Goal: Task Accomplishment & Management: Use online tool/utility

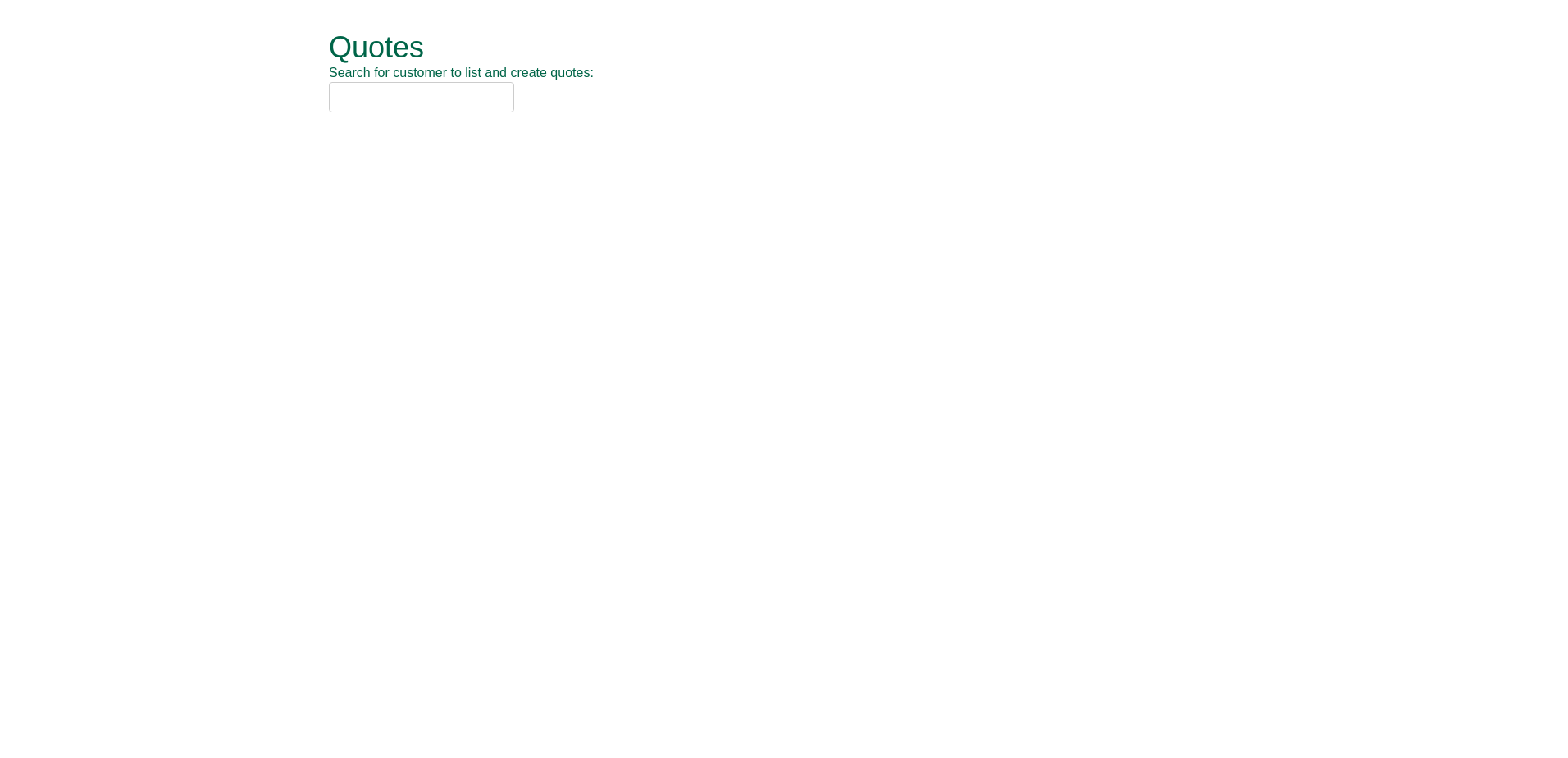
click at [398, 101] on input "text" at bounding box center [421, 97] width 186 height 31
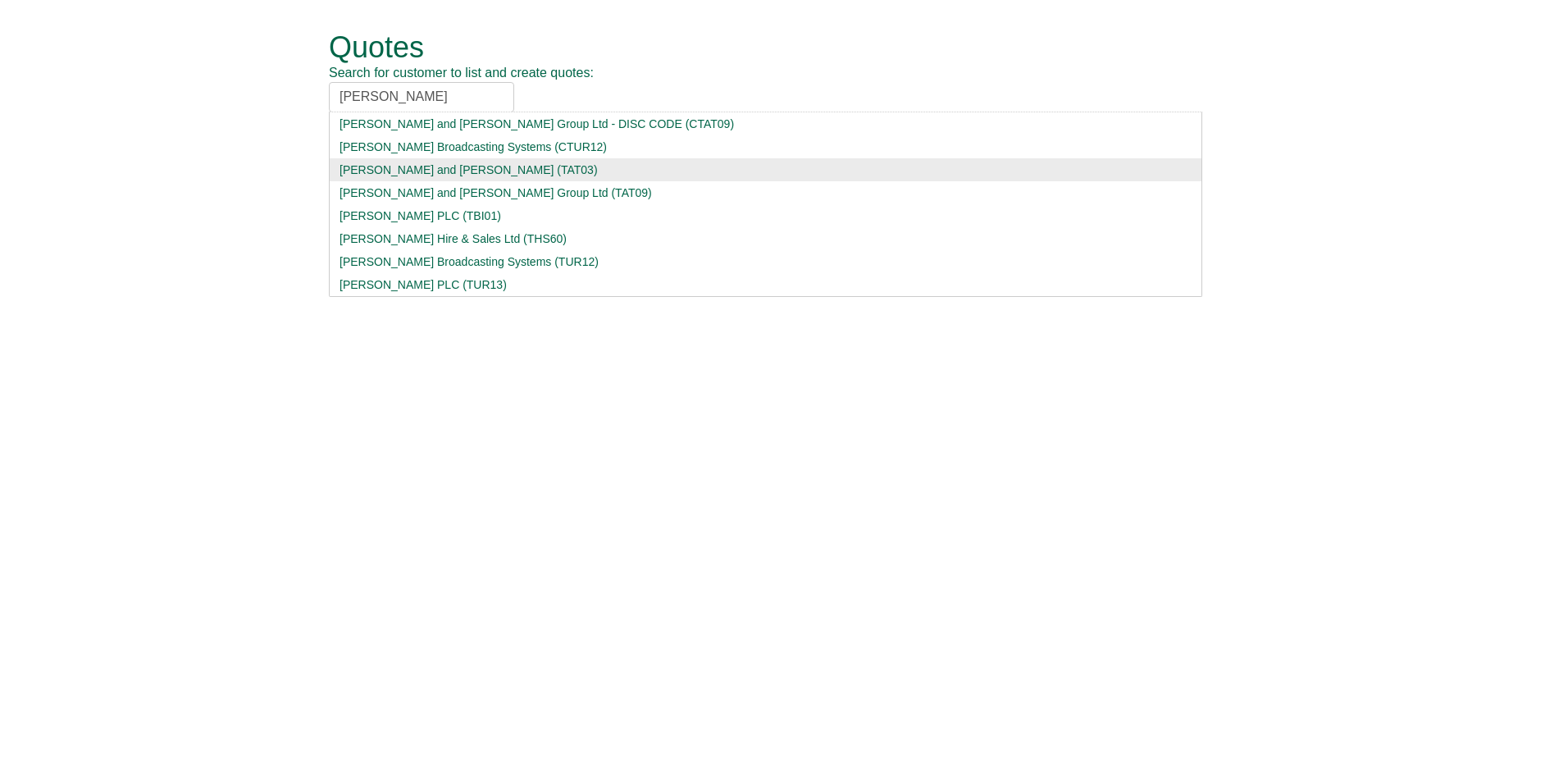
type input "turner"
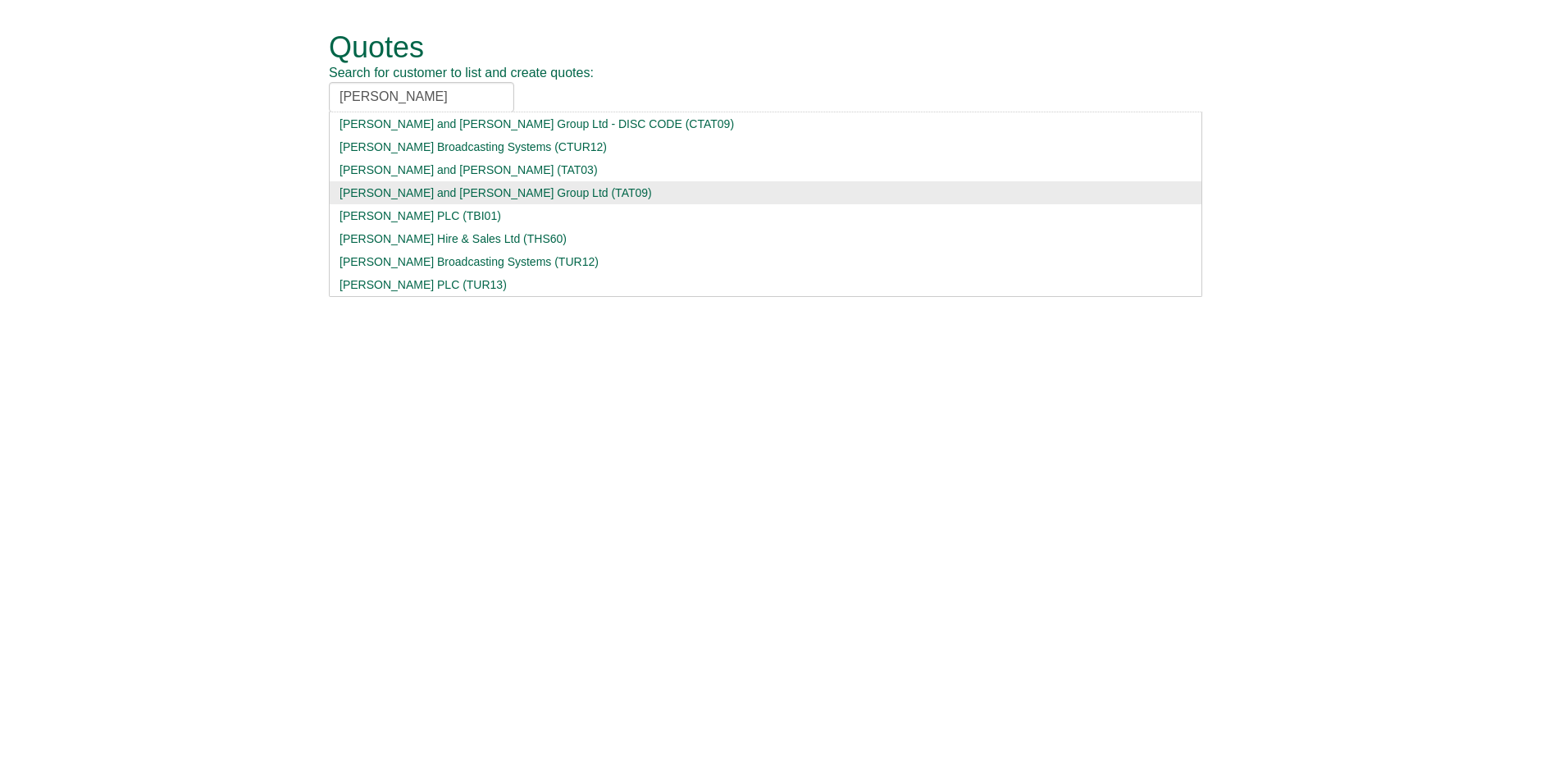
click at [508, 188] on div "Turner and Townsend Group Ltd (TAT09)" at bounding box center [765, 193] width 852 height 16
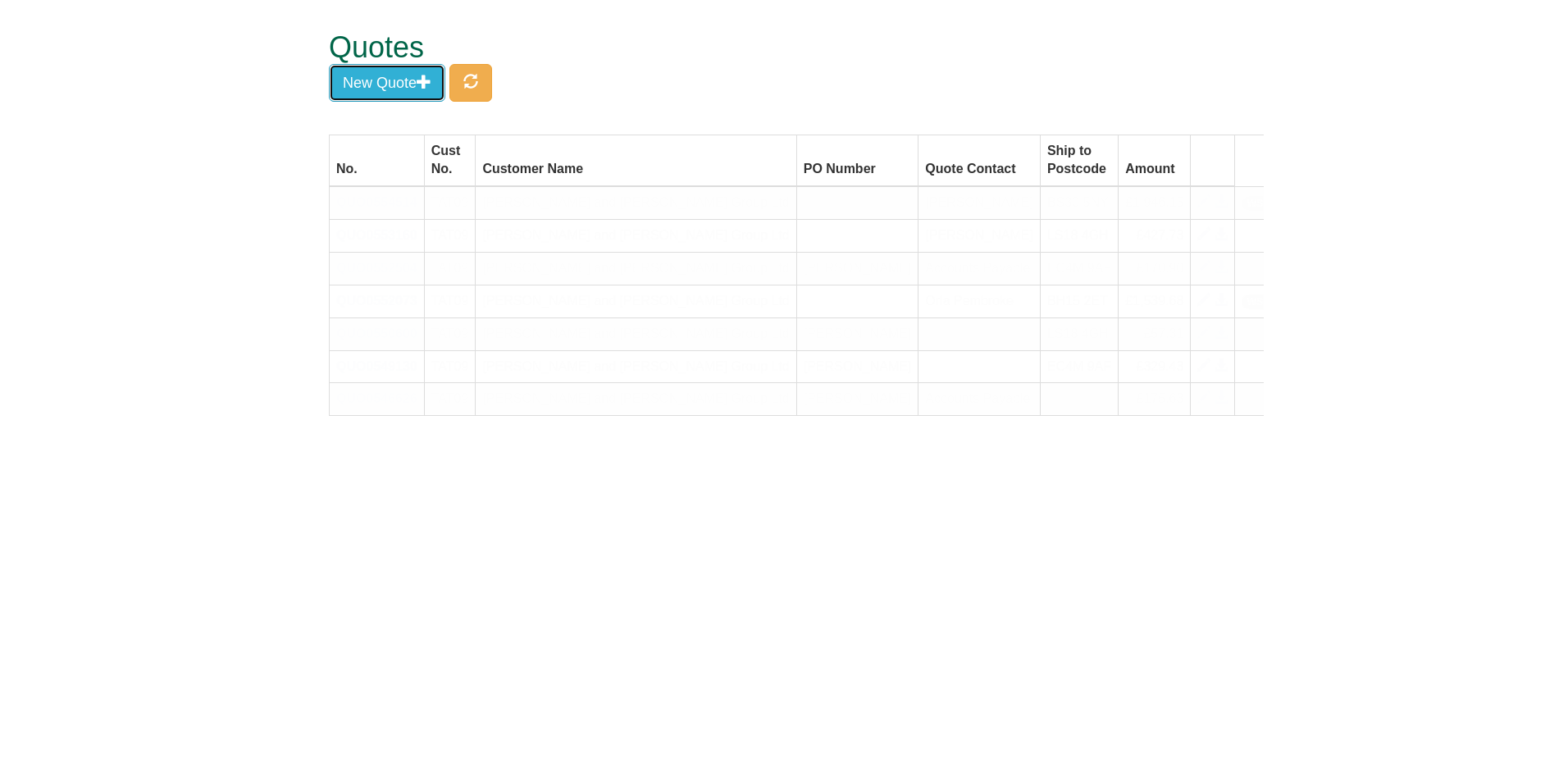
click at [383, 89] on button "New Quote" at bounding box center [387, 83] width 116 height 38
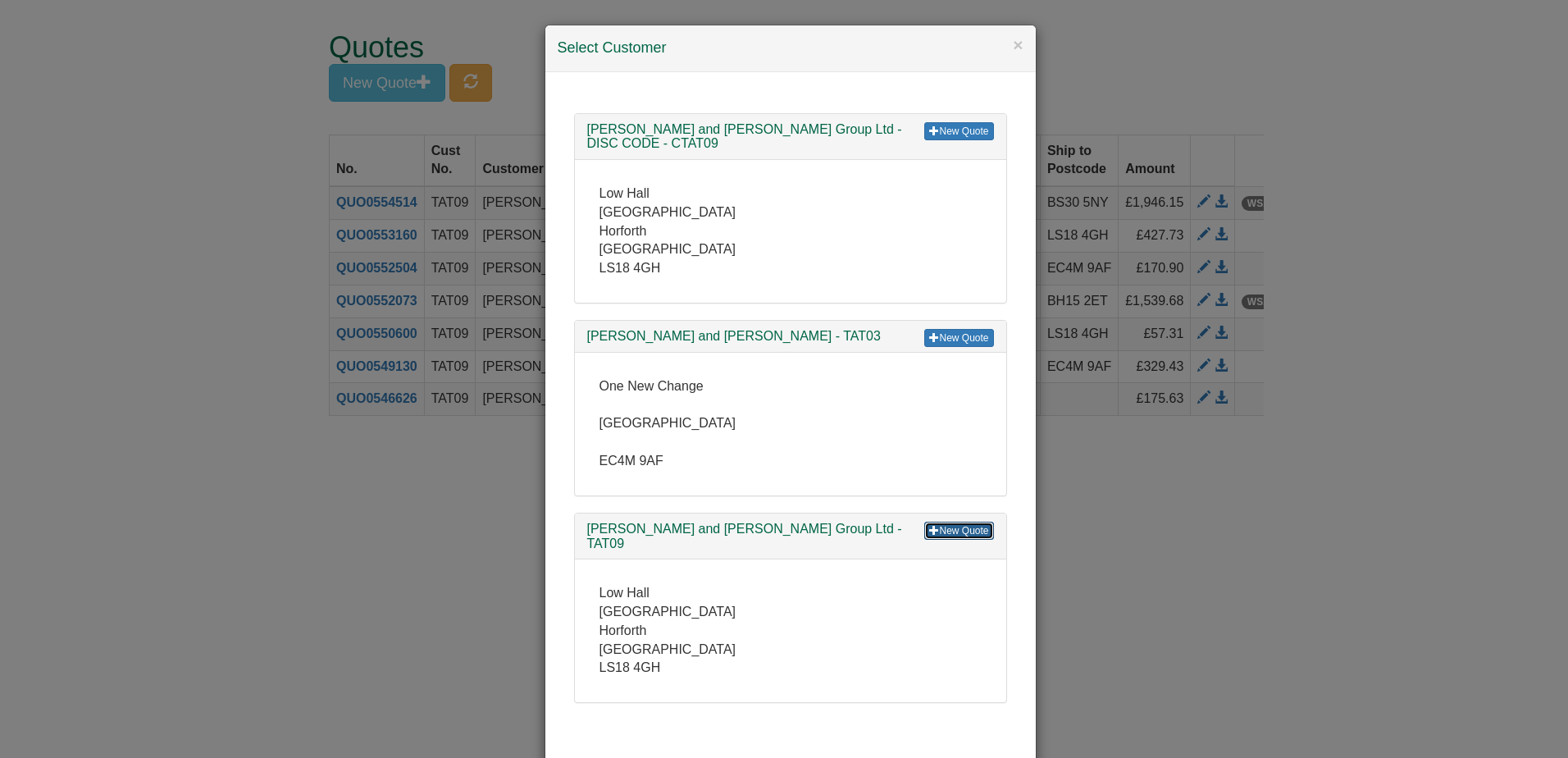
click at [952, 521] on link "New Quote" at bounding box center [959, 530] width 69 height 18
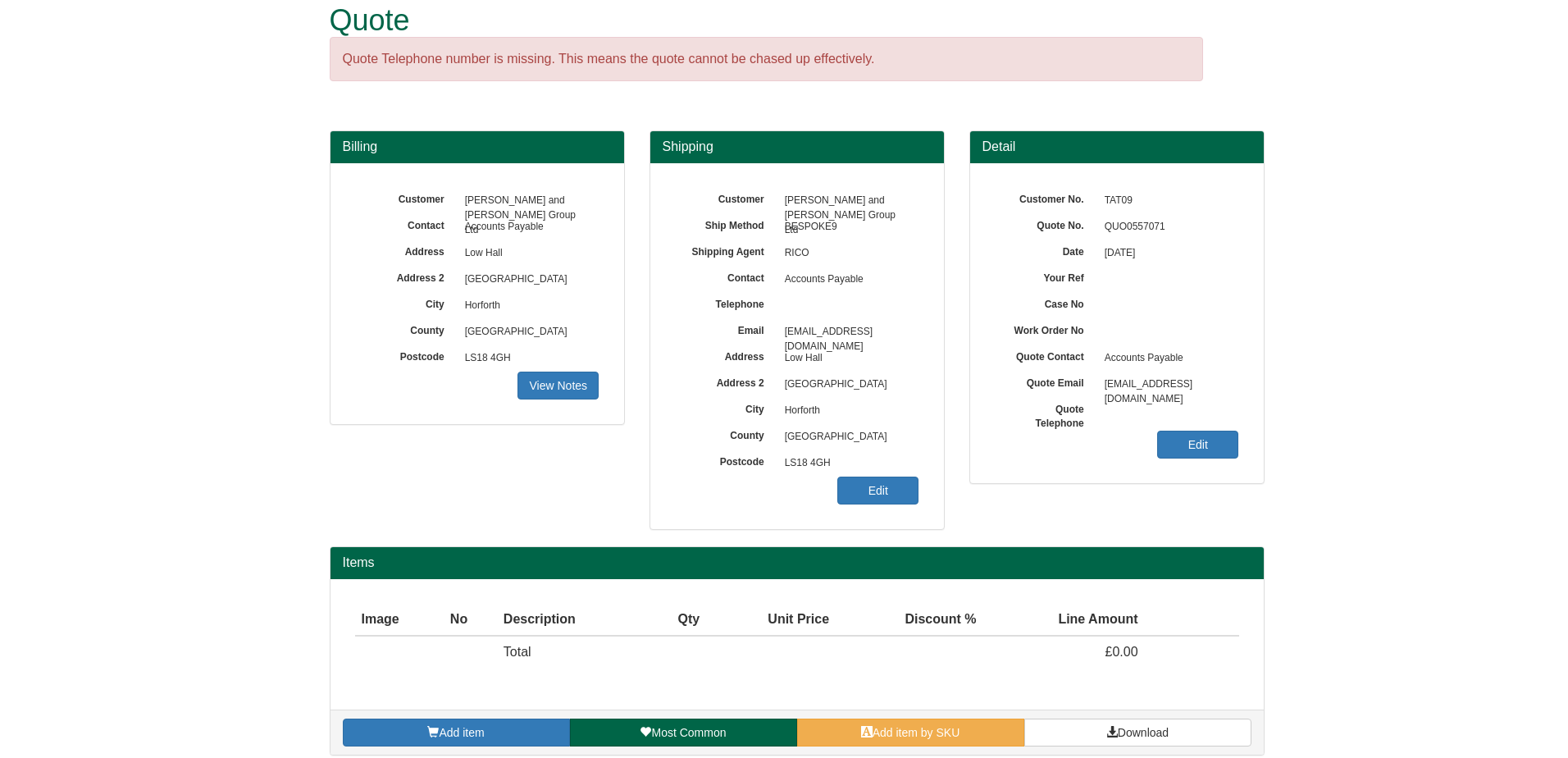
scroll to position [41, 0]
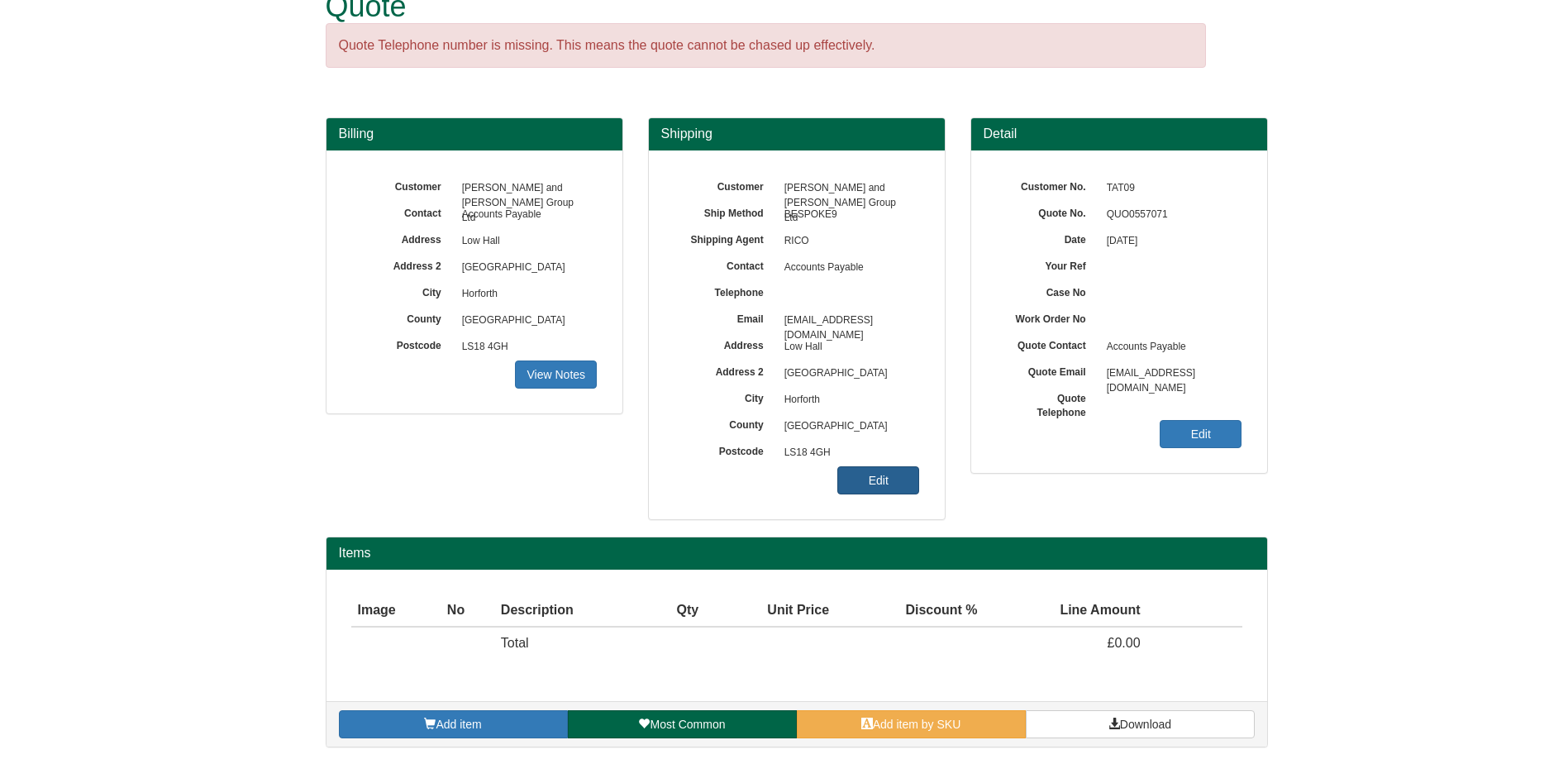
click at [859, 476] on link "Edit" at bounding box center [878, 481] width 81 height 28
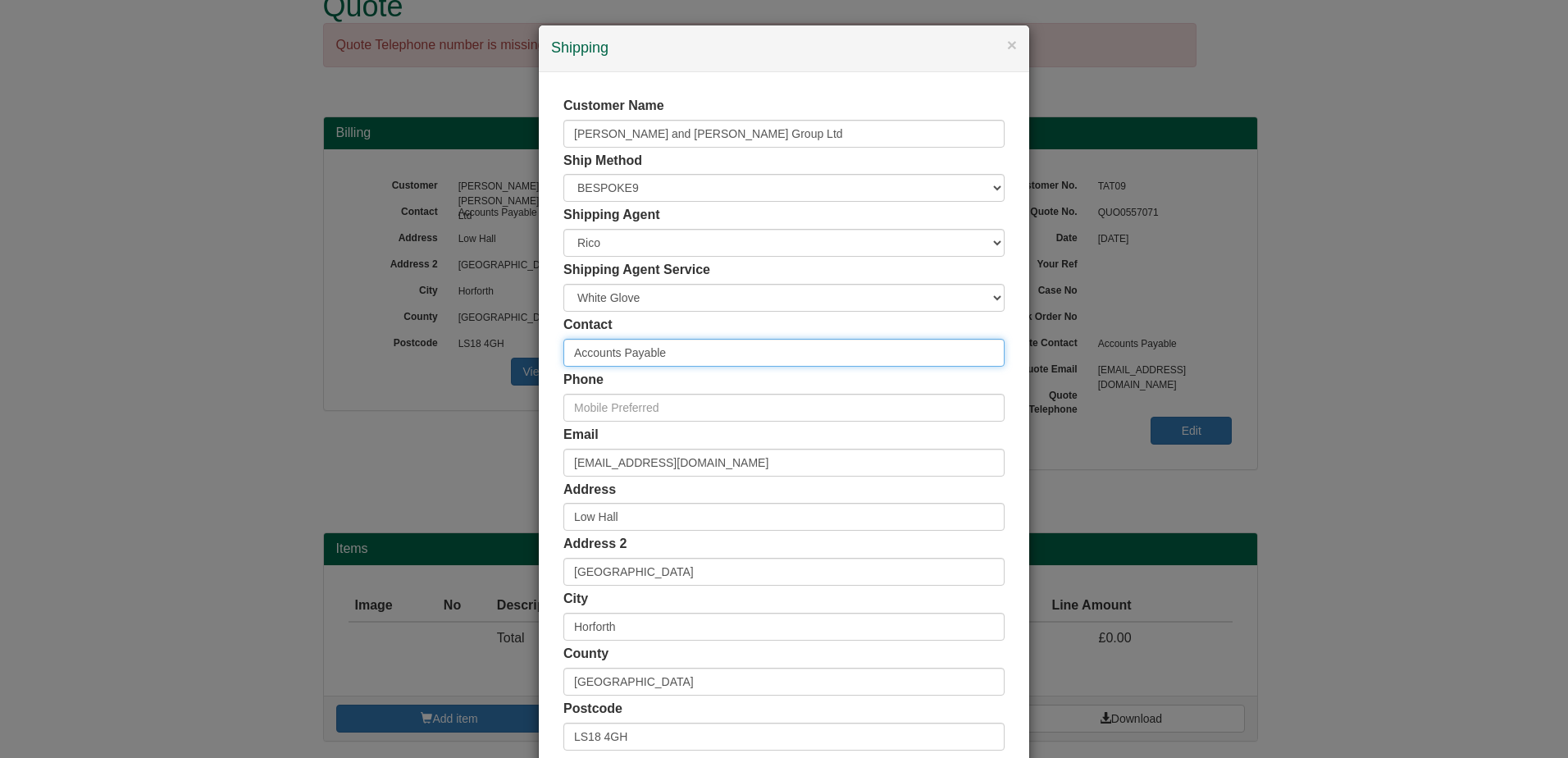
drag, startPoint x: 683, startPoint y: 360, endPoint x: 470, endPoint y: 355, distance: 213.1
click at [470, 355] on div "× Shipping Customer Name [PERSON_NAME] and [PERSON_NAME] Group Ltd Ship Method …" at bounding box center [784, 379] width 1568 height 758
type input "[PERSON_NAME]"
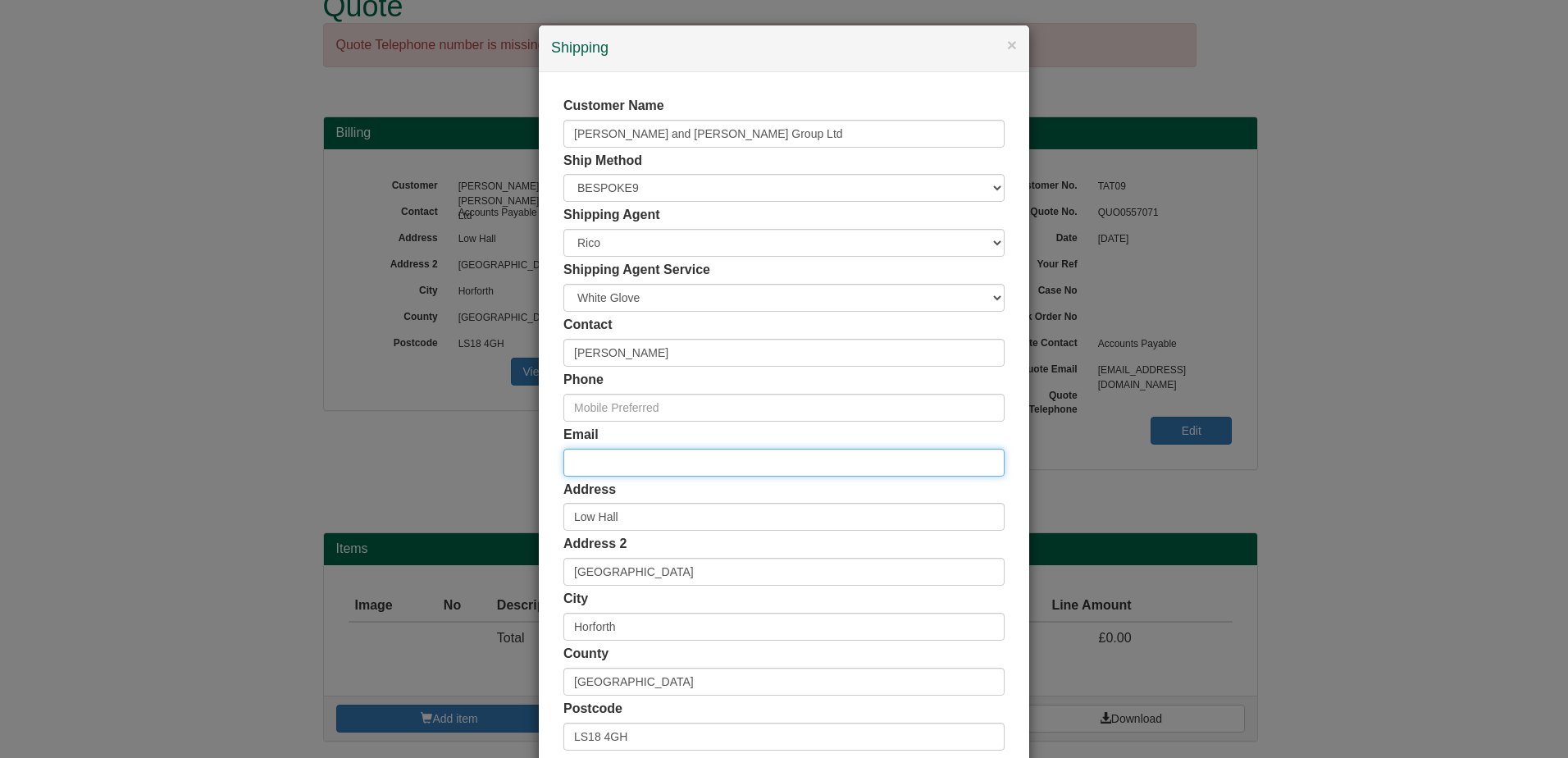
scroll to position [151, 0]
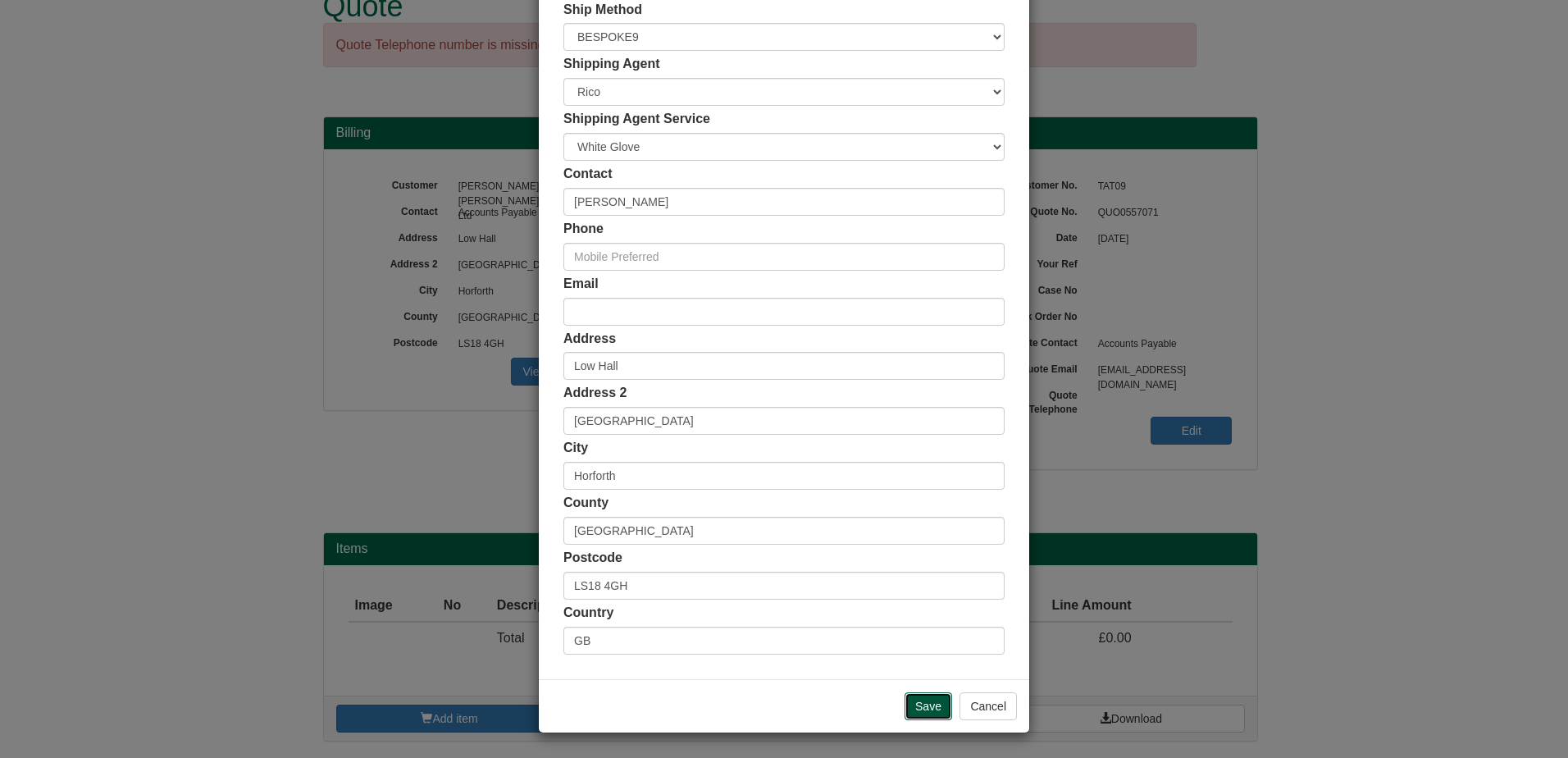
click at [905, 696] on input "Save" at bounding box center [929, 706] width 48 height 28
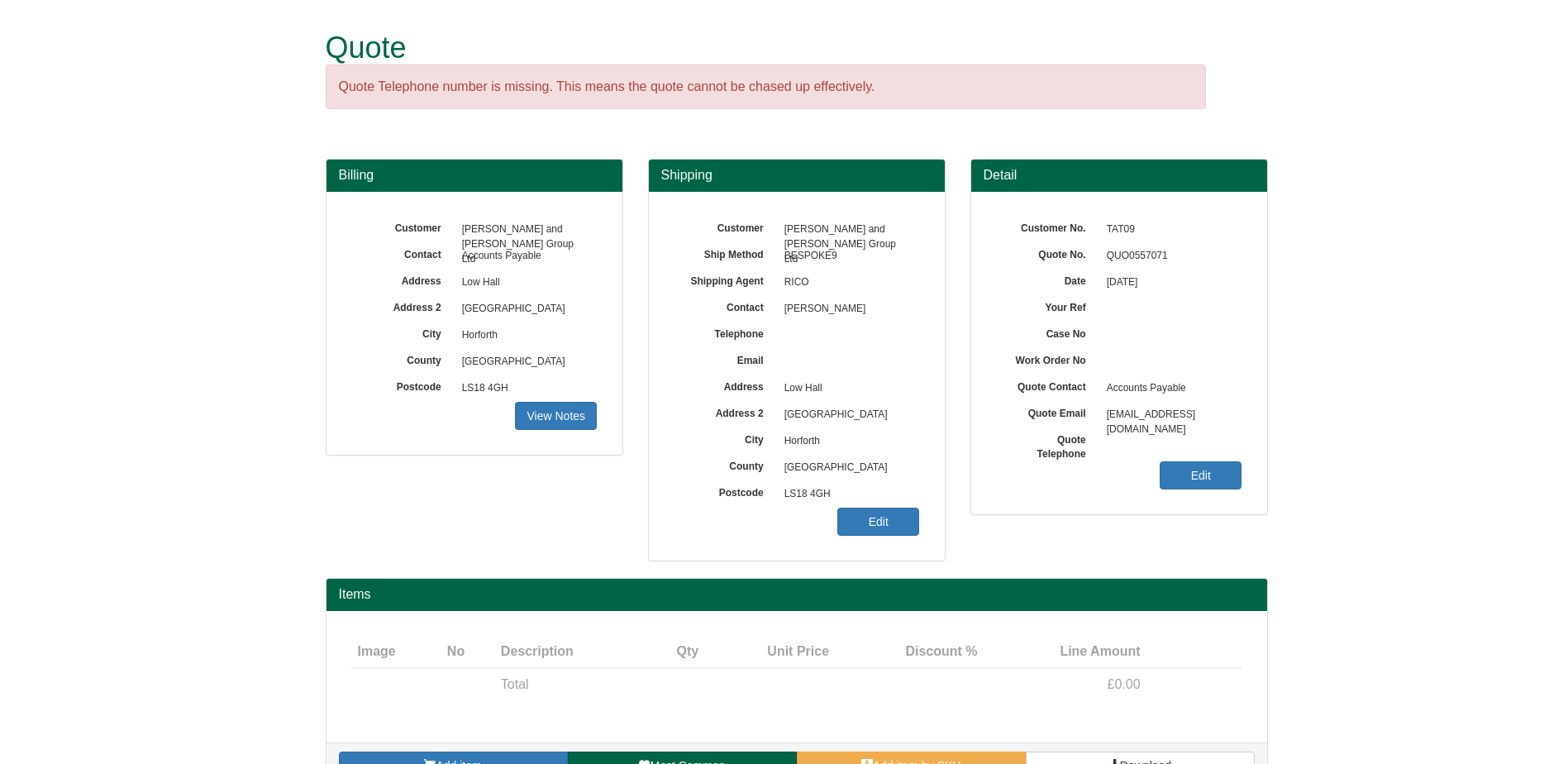
click at [392, 727] on div "Image Type No Description Qty Unit Price Discount % Line Amount Total £0.00" at bounding box center [797, 677] width 941 height 132
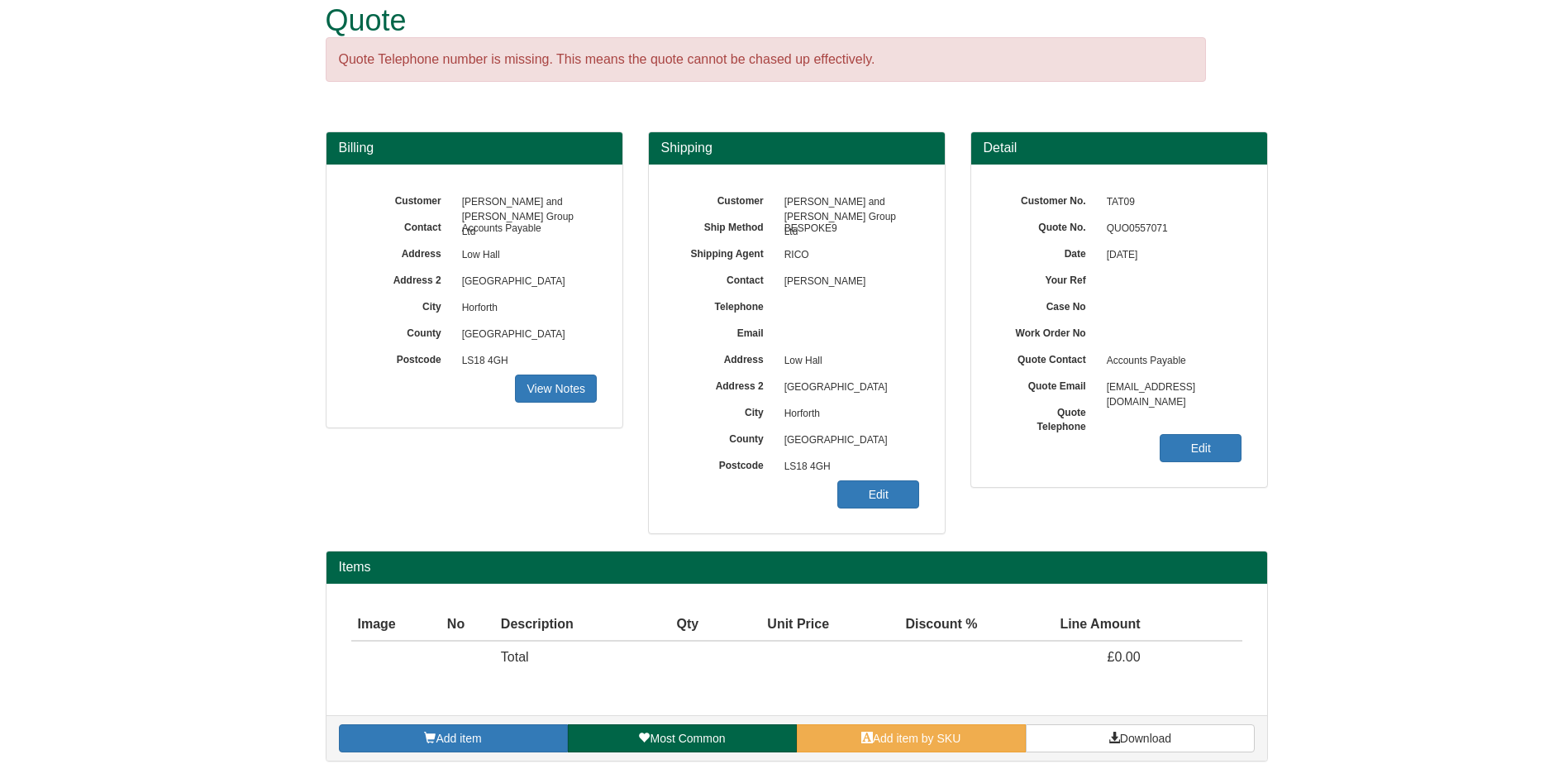
scroll to position [42, 0]
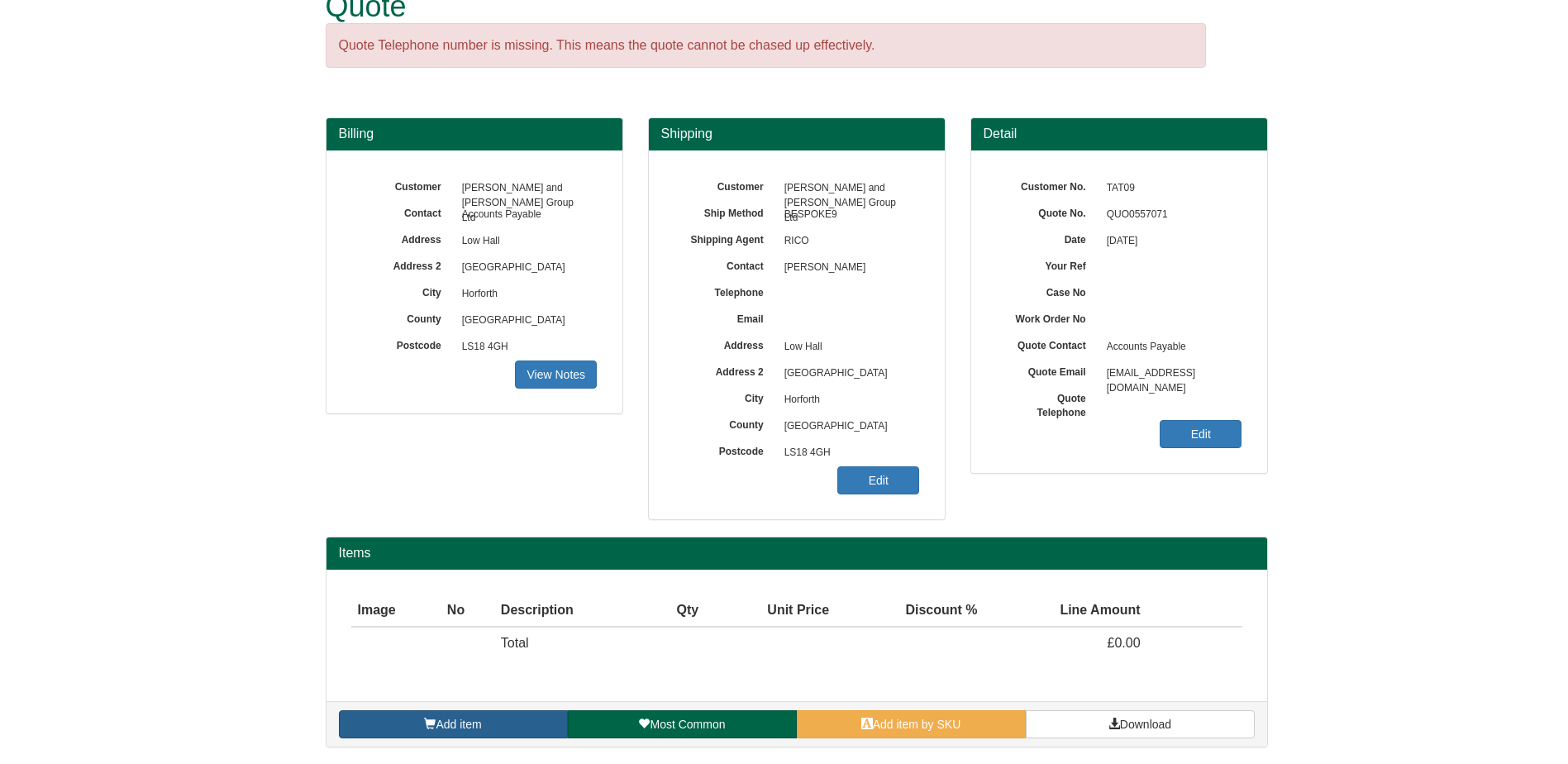
click at [468, 723] on span "Add item" at bounding box center [458, 724] width 46 height 13
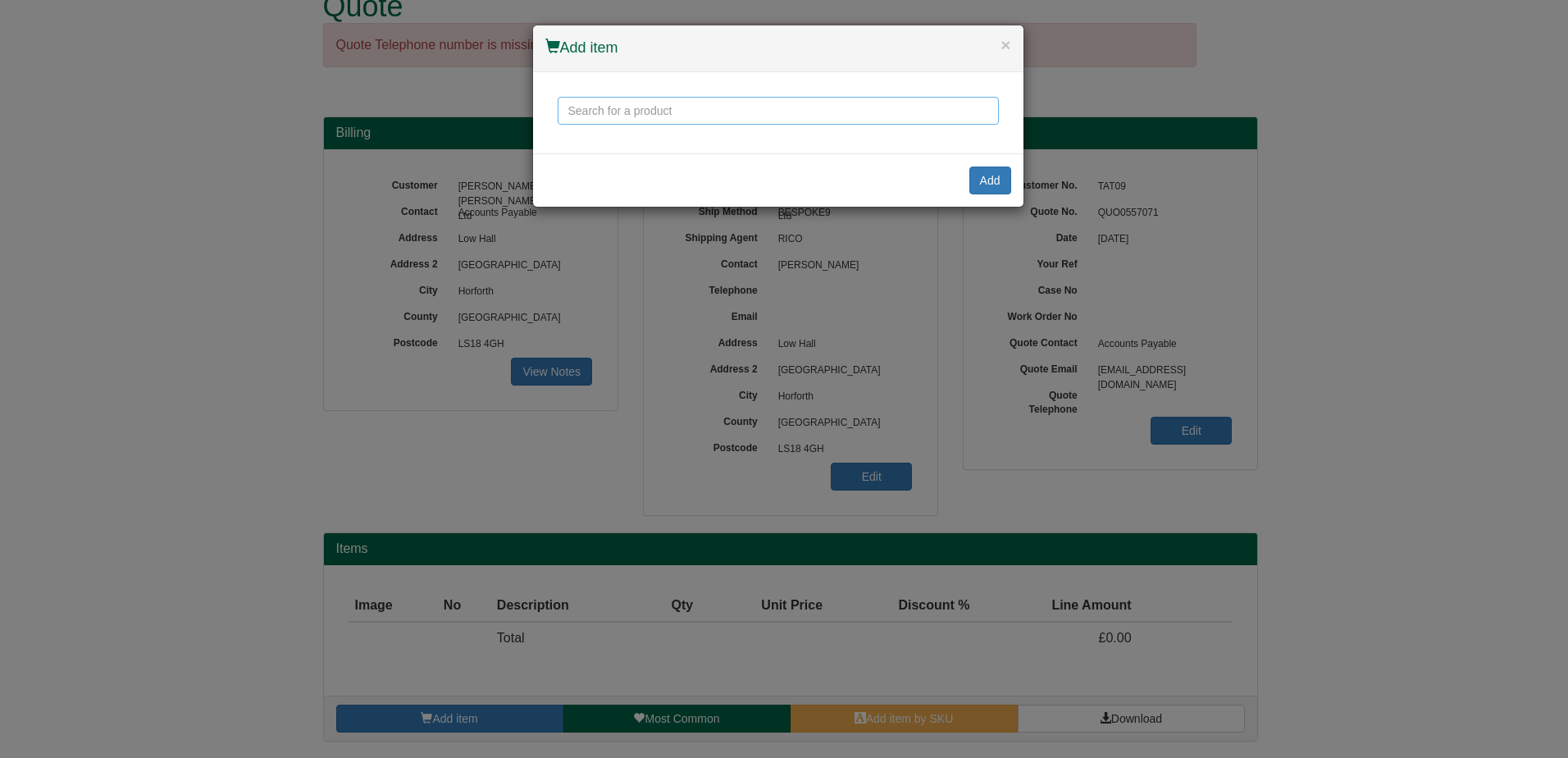
click at [812, 110] on input "text" at bounding box center [778, 111] width 441 height 28
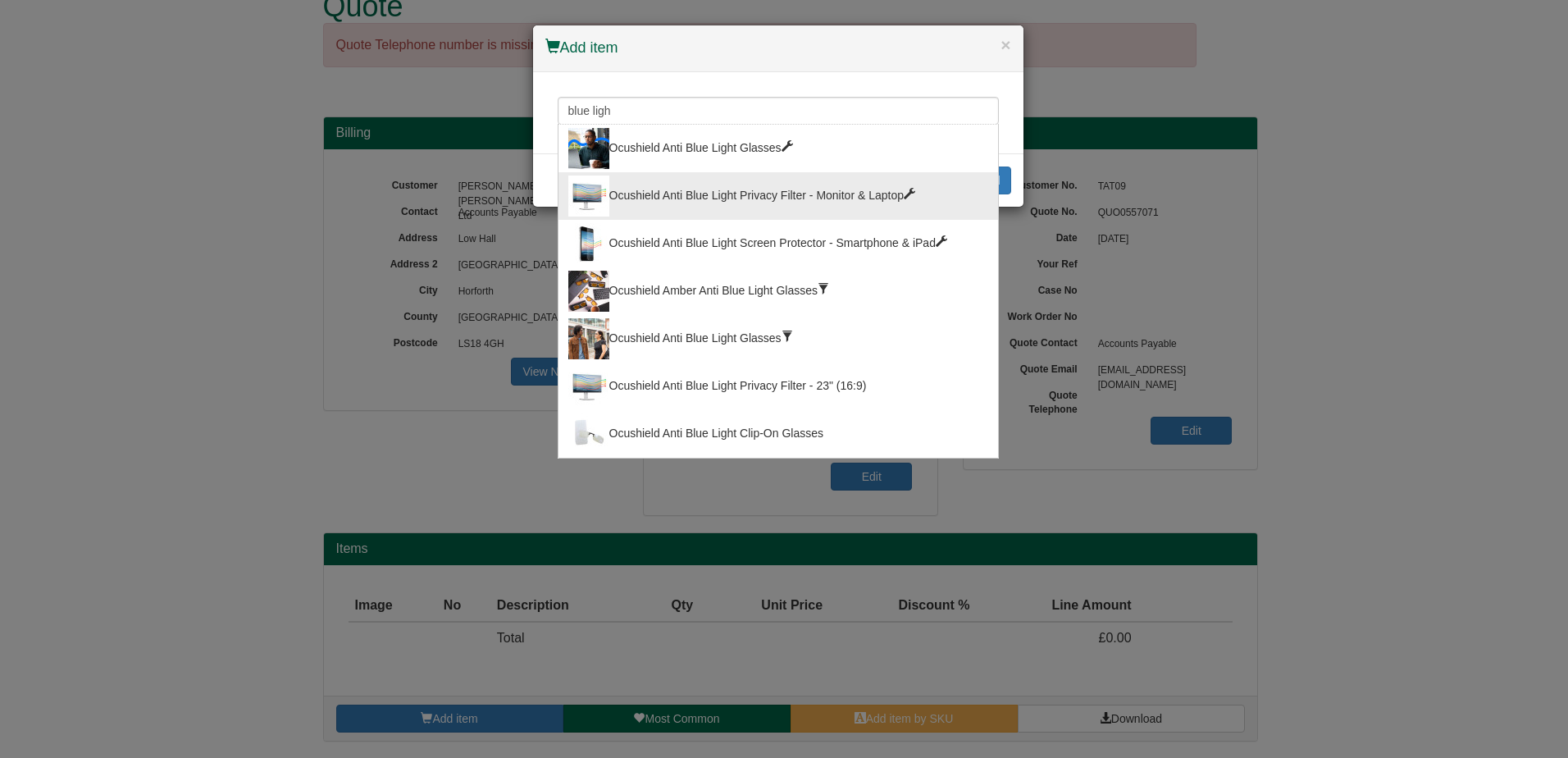
click at [775, 179] on div "Ocushield Anti Blue Light Privacy Filter - Monitor & Laptop" at bounding box center [778, 196] width 420 height 41
type input "Ocushield Anti Blue Light Privacy Filter - Monitor & Laptop"
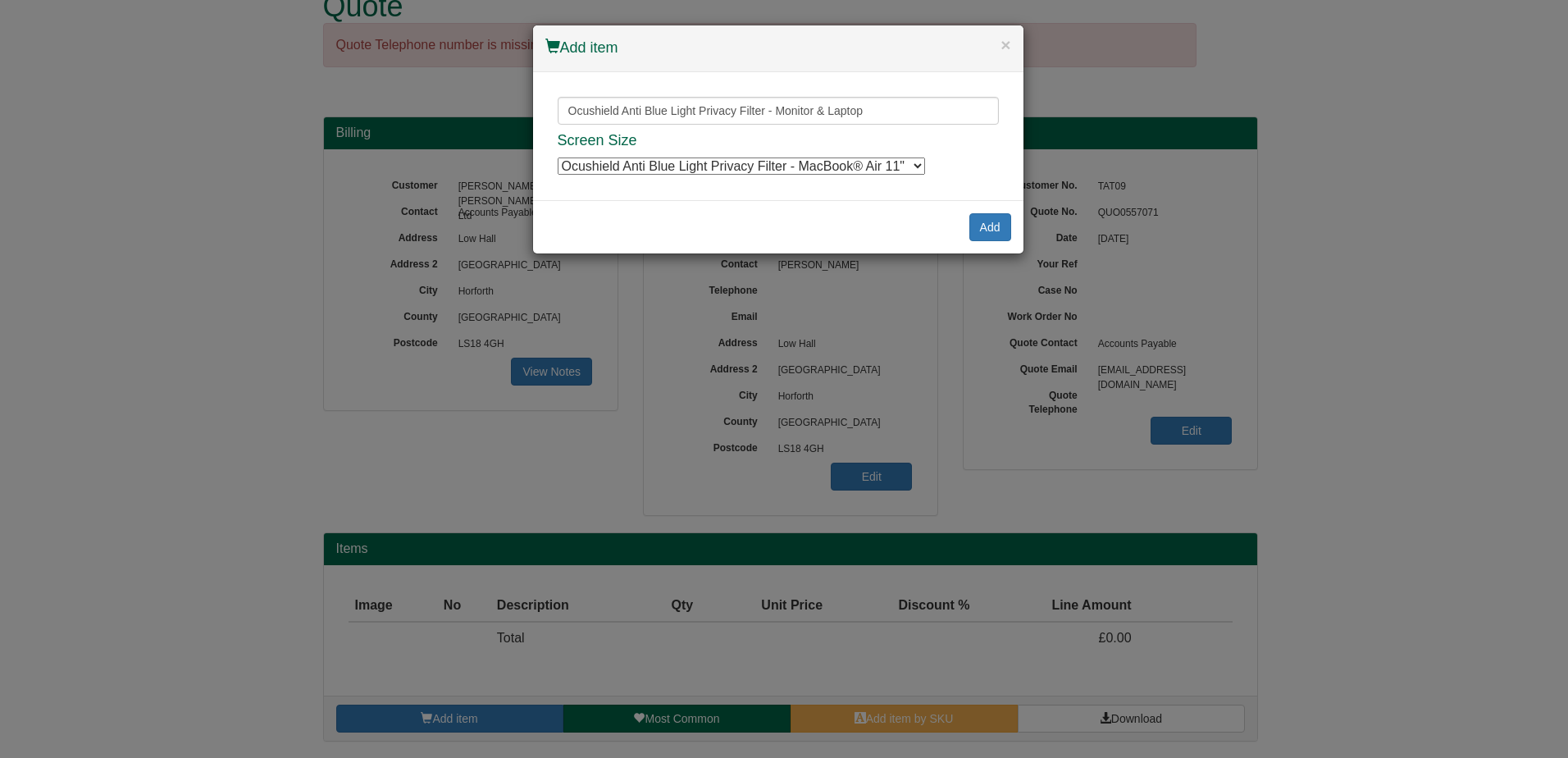
click at [789, 167] on select "Ocushield Anti Blue Light Privacy Filter - MacBook® Air 11" Ocushield Anti Blue…" at bounding box center [742, 166] width 368 height 17
select select "6660036"
click at [558, 158] on select "Ocushield Anti Blue Light Privacy Filter - MacBook® Air 11" Ocushield Anti Blue…" at bounding box center [742, 166] width 368 height 17
click at [986, 222] on button "Add" at bounding box center [990, 228] width 42 height 28
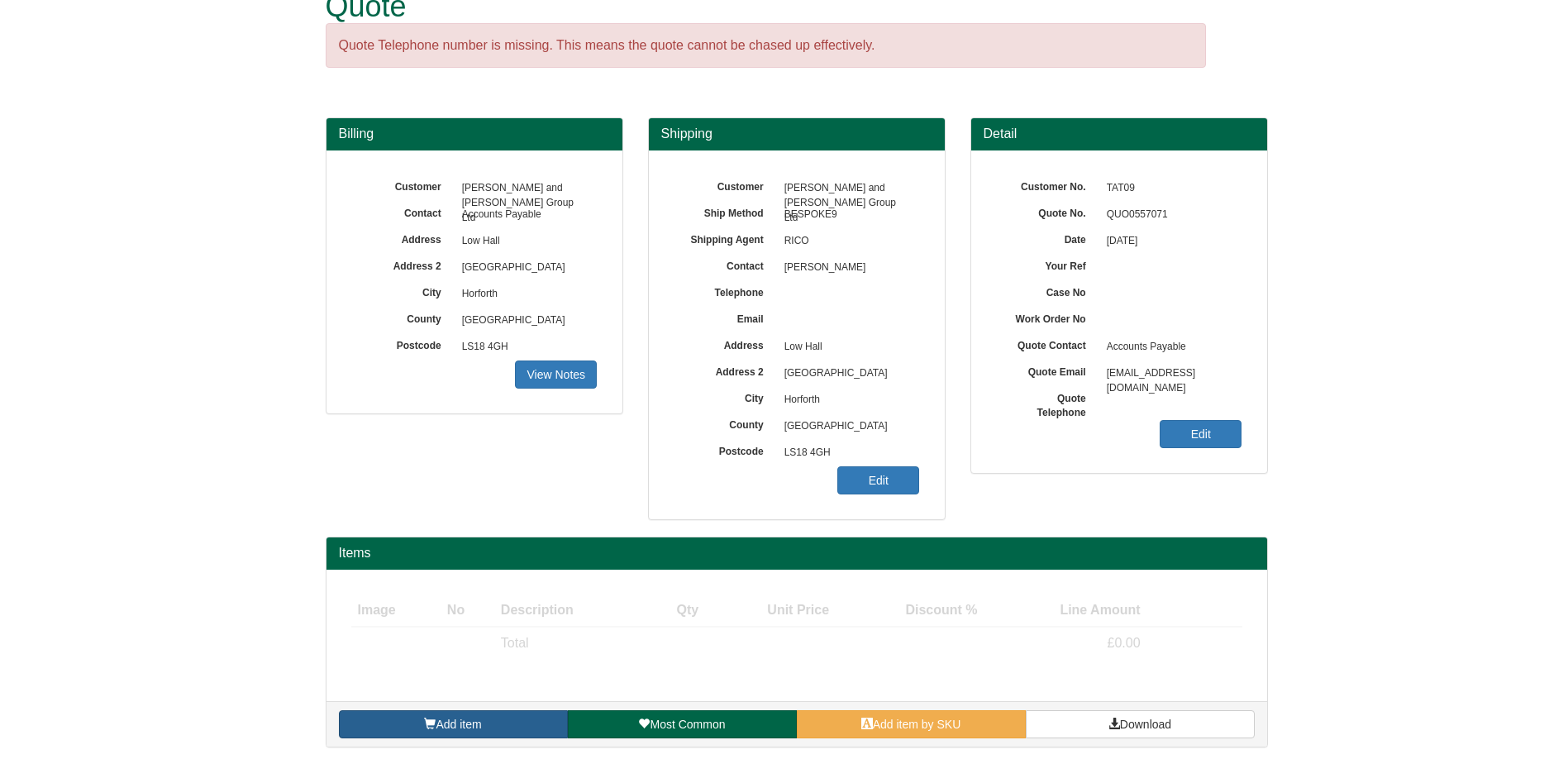
click at [505, 716] on link "Add item" at bounding box center [453, 724] width 229 height 28
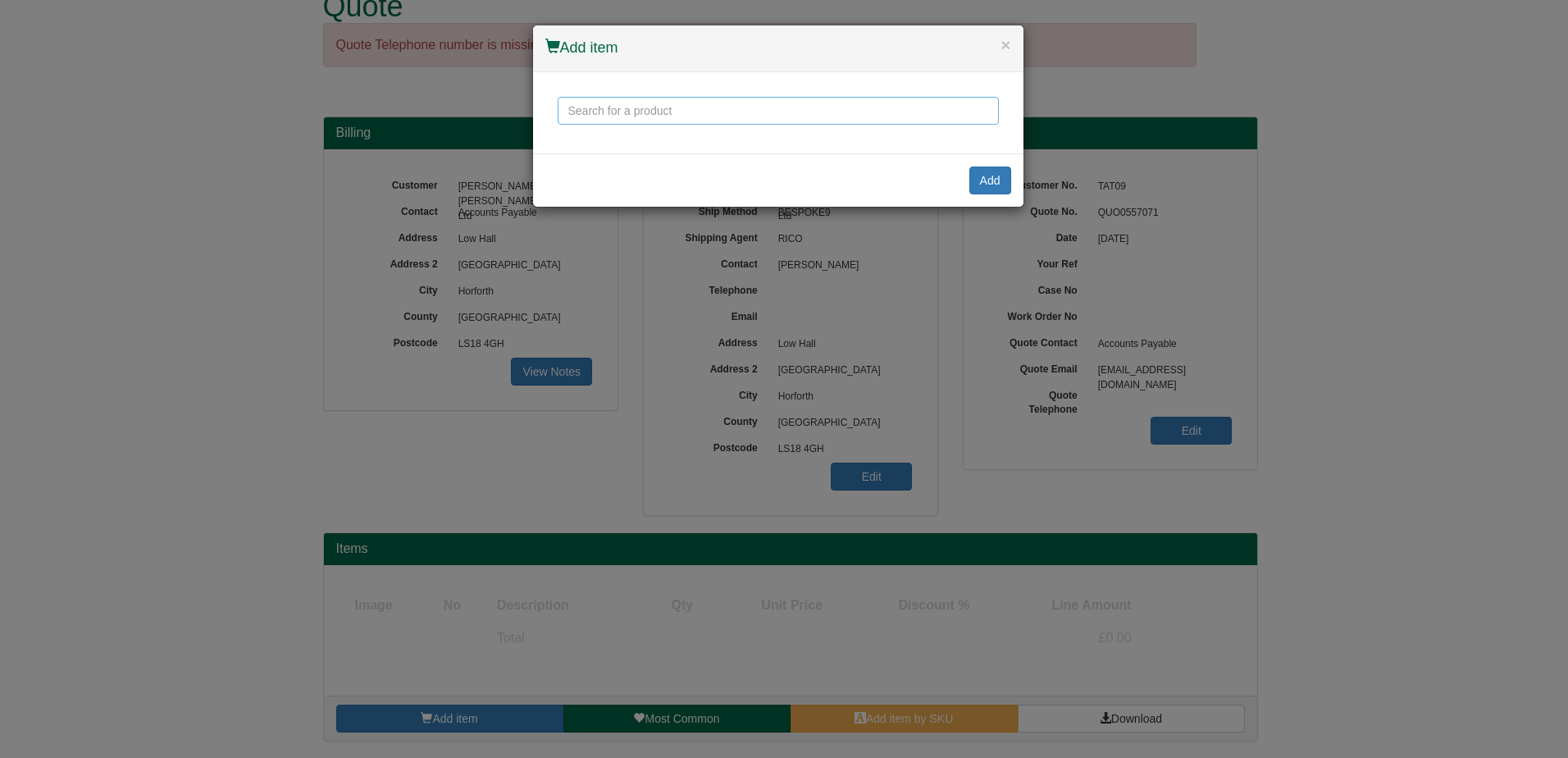
click at [610, 102] on input "text" at bounding box center [778, 111] width 441 height 28
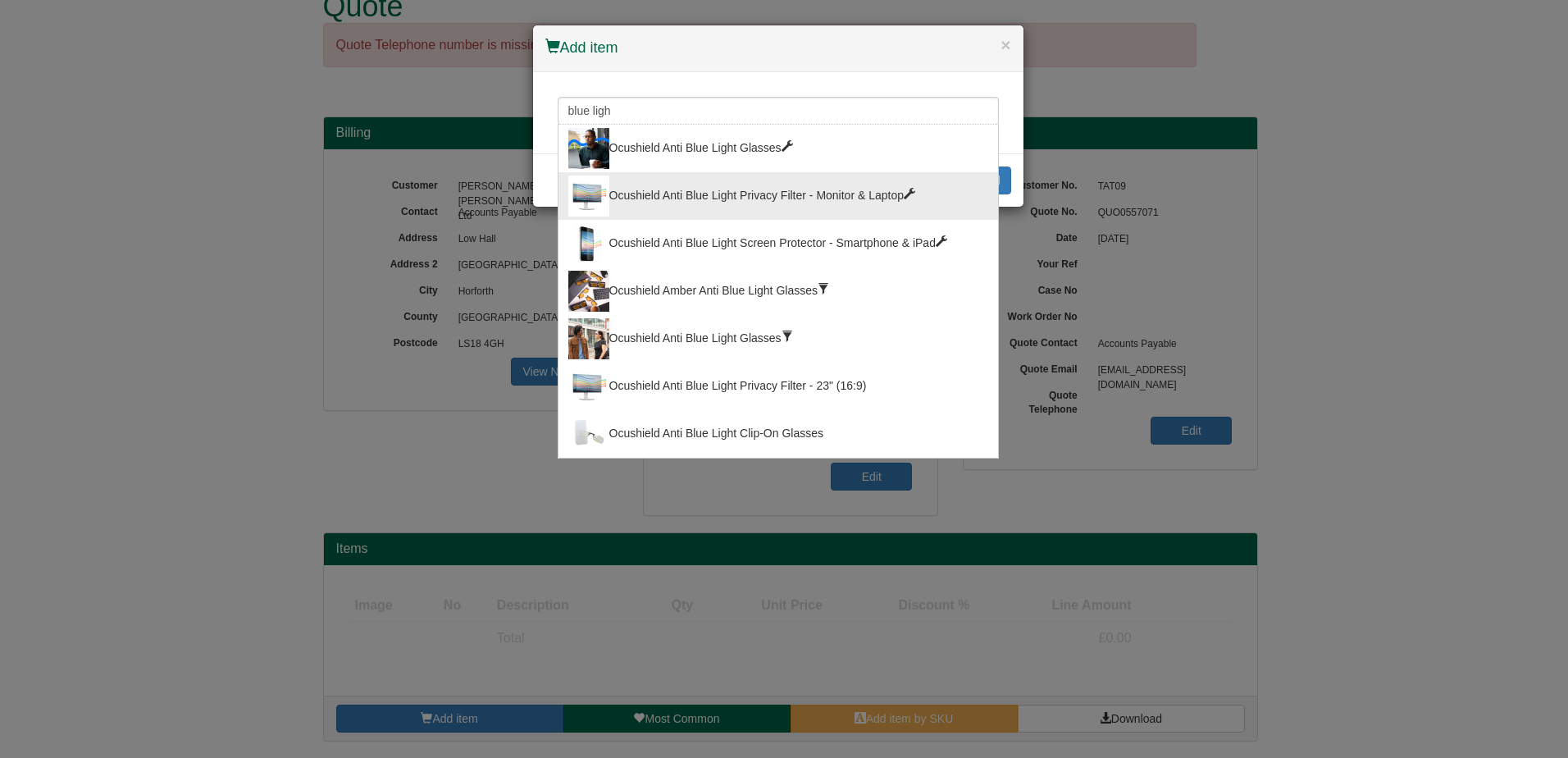
click at [732, 185] on div "Ocushield Anti Blue Light Privacy Filter - Monitor & Laptop" at bounding box center [778, 196] width 420 height 41
type input "Ocushield Anti Blue Light Privacy Filter - Monitor & Laptop"
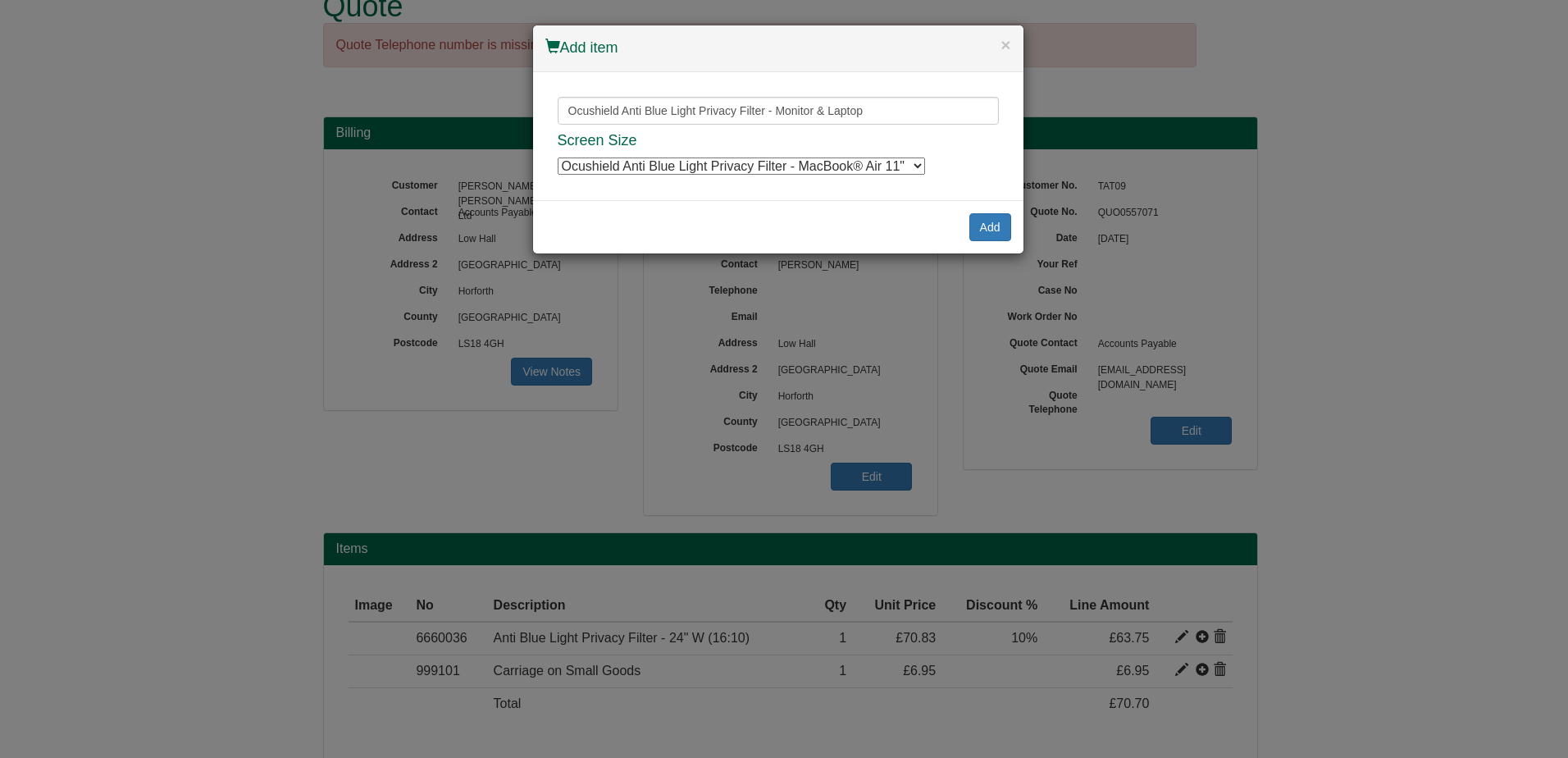
click at [878, 160] on select "Ocushield Anti Blue Light Privacy Filter - MacBook® Air 11" Ocushield Anti Blue…" at bounding box center [742, 166] width 368 height 17
select select "6660022"
click at [558, 158] on select "Ocushield Anti Blue Light Privacy Filter - MacBook® Air 11" Ocushield Anti Blue…" at bounding box center [742, 166] width 368 height 17
click at [998, 234] on button "Add" at bounding box center [990, 228] width 42 height 28
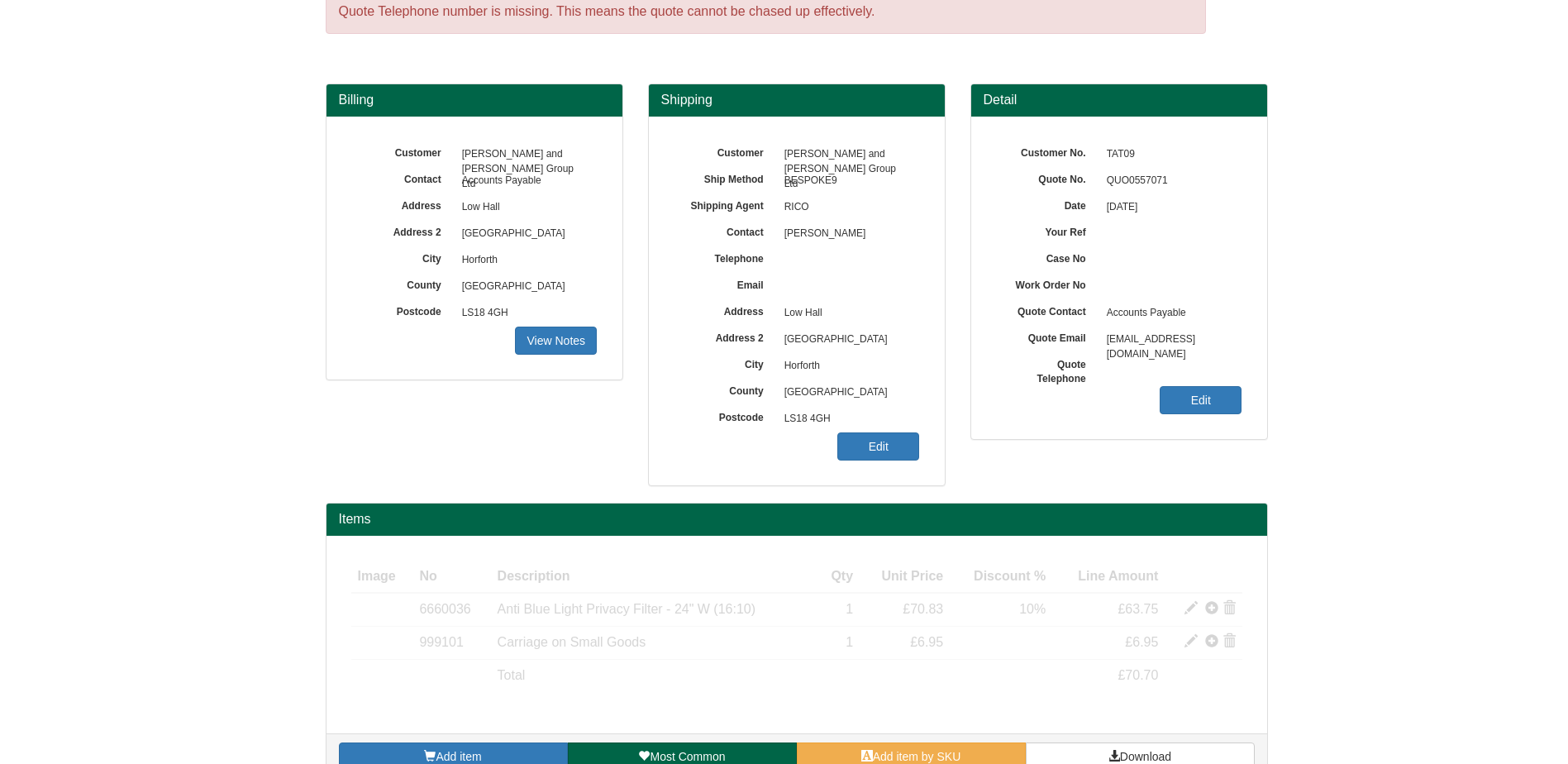
scroll to position [107, 0]
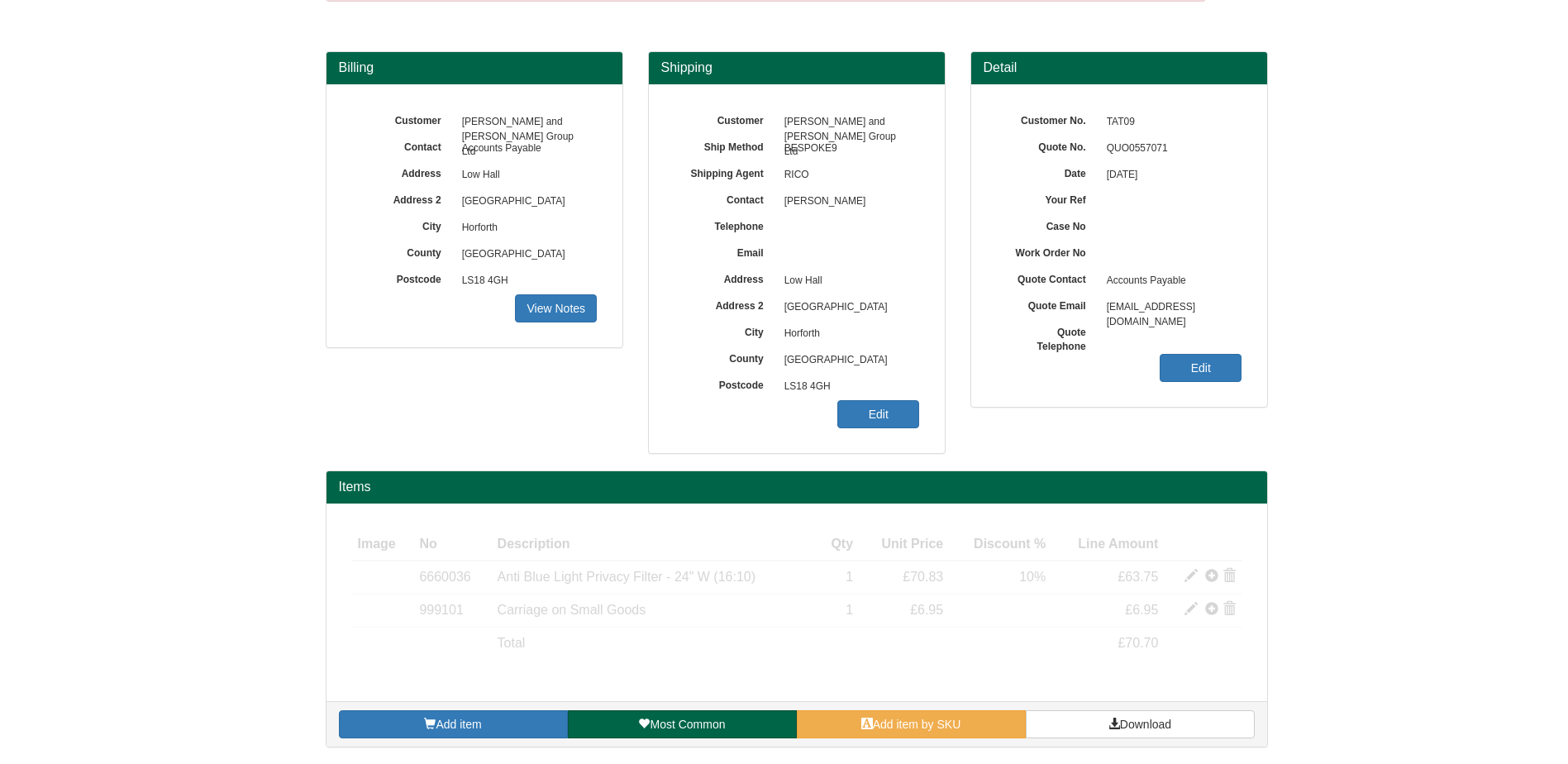
click at [457, 702] on div "Add item Most Common Add item by SKU Download" at bounding box center [797, 723] width 941 height 46
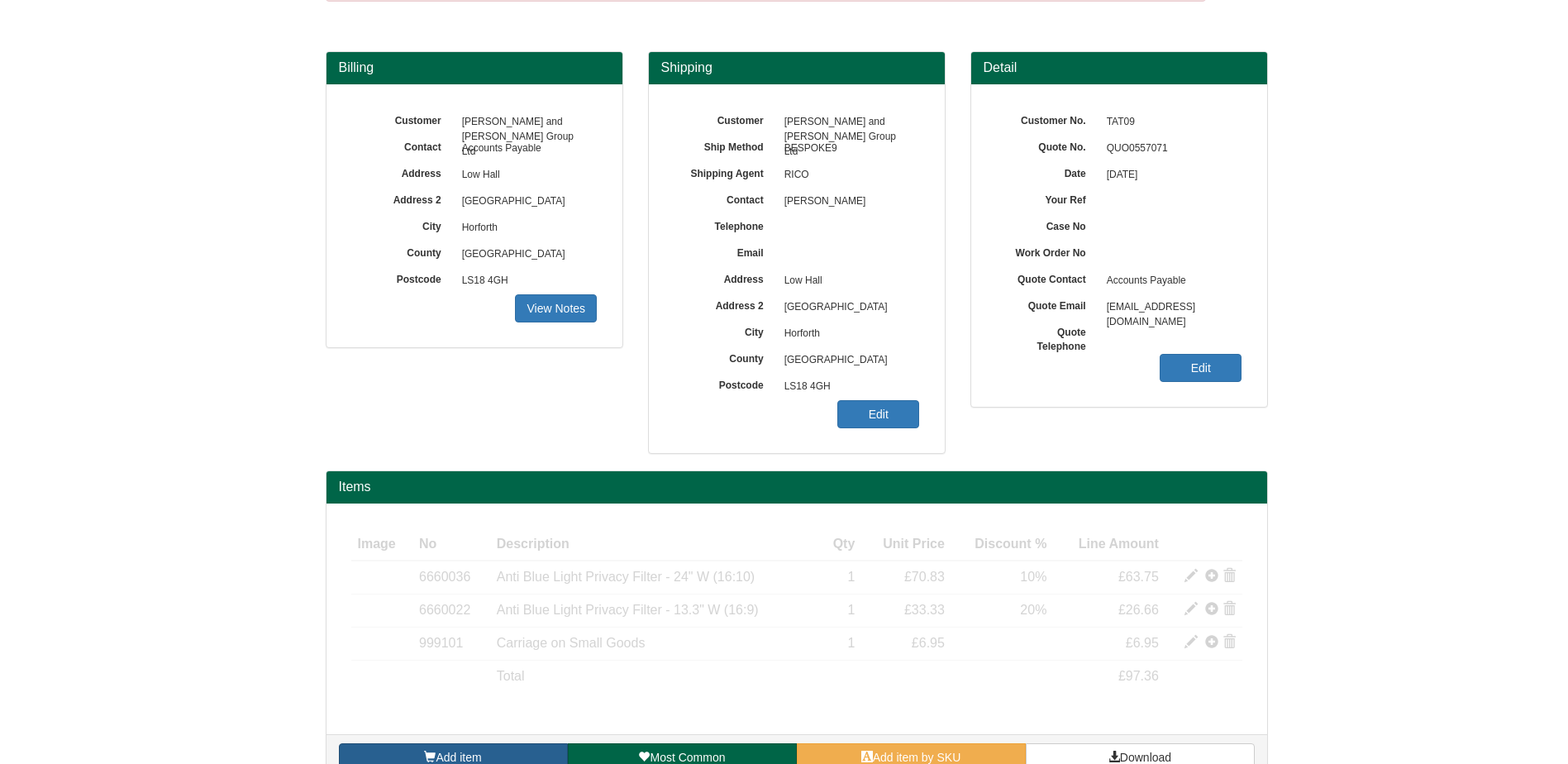
click at [451, 728] on div "Image Type No Description Qty Unit Price Discount % Line Amount Item 6660036 46…" at bounding box center [797, 619] width 941 height 230
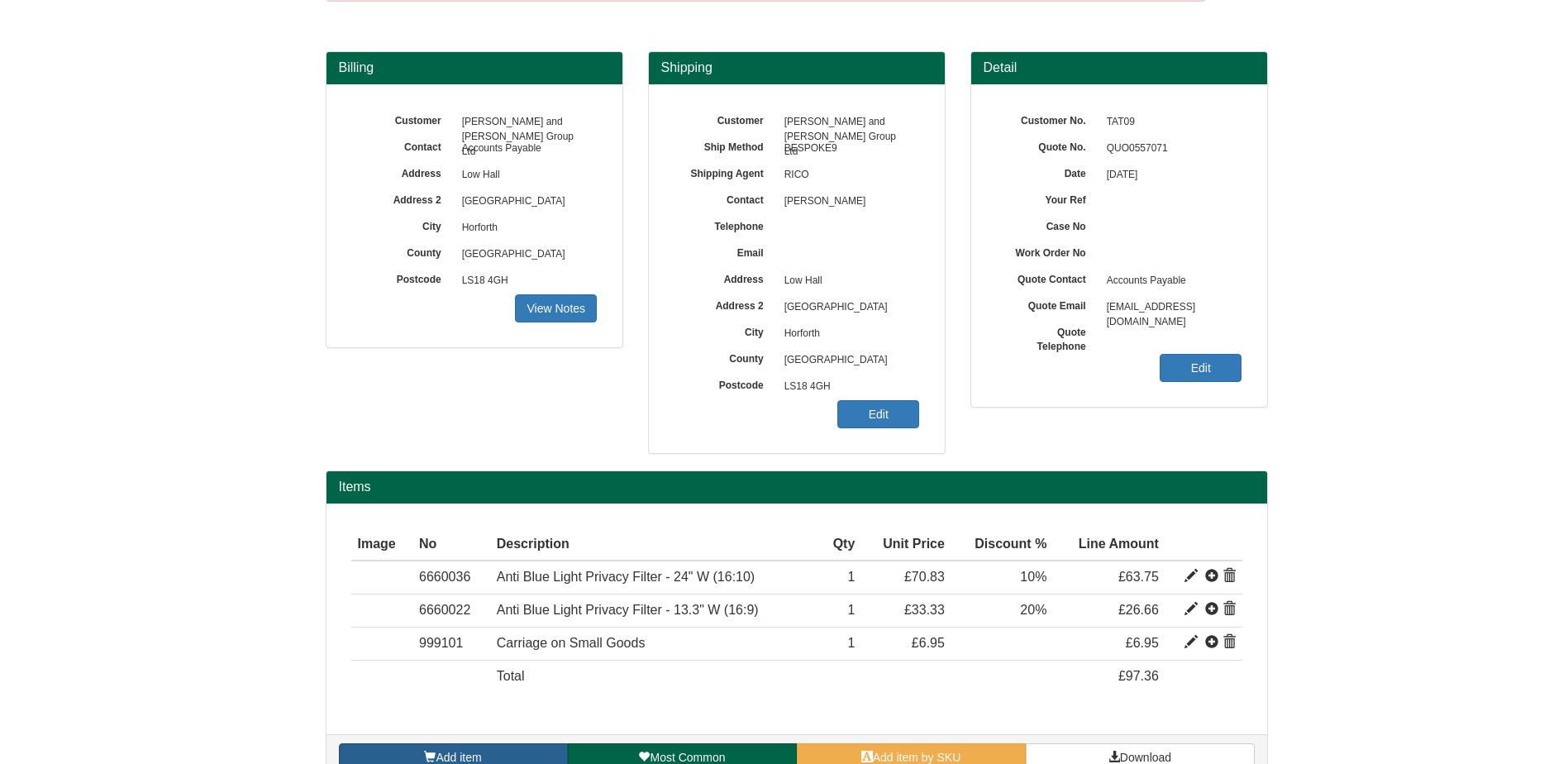
click at [488, 757] on link "Add item" at bounding box center [453, 757] width 229 height 28
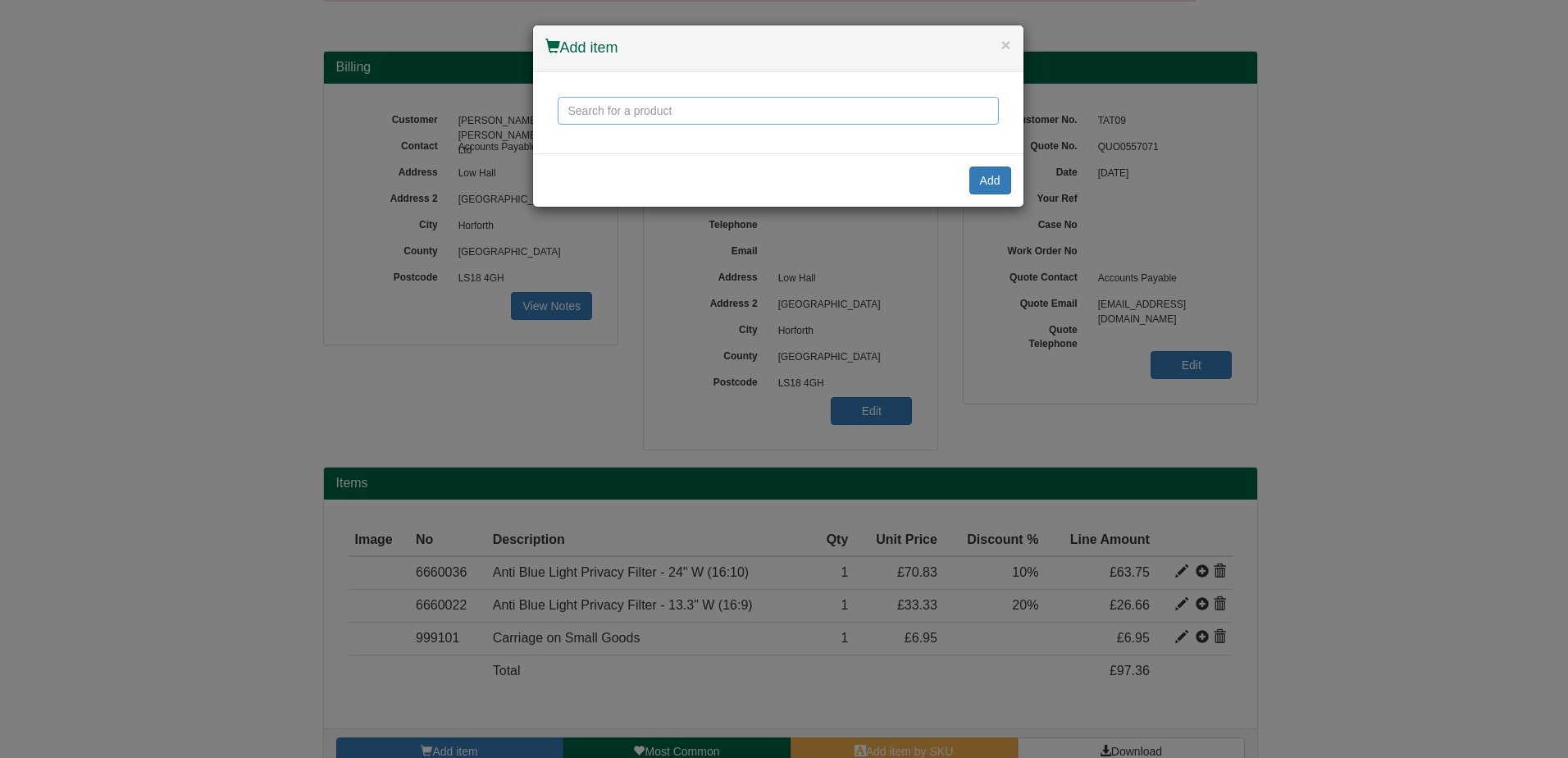
click at [583, 109] on input "text" at bounding box center [778, 111] width 441 height 28
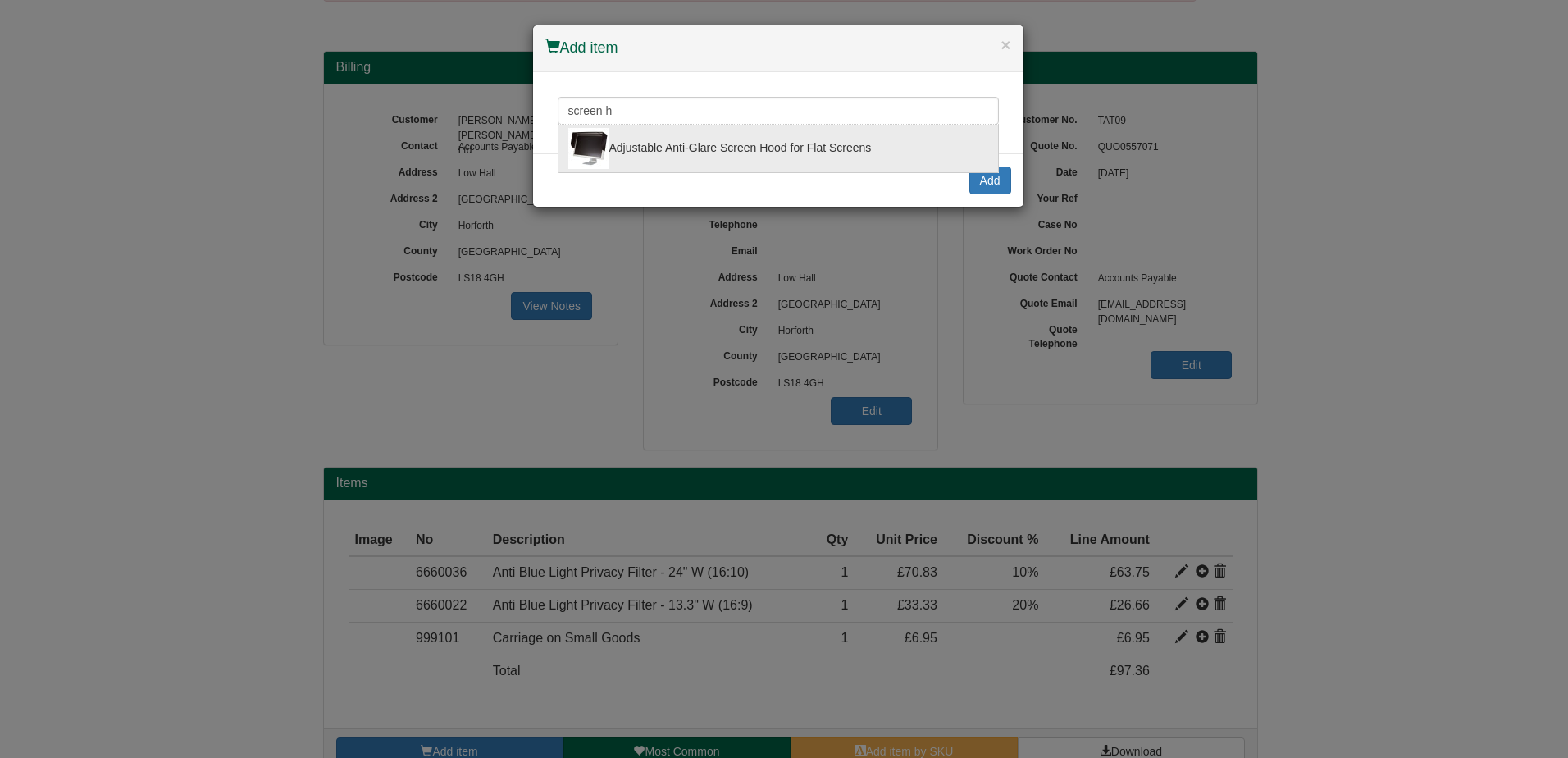
click at [695, 147] on div "Adjustable Anti-Glare Screen Hood for Flat Screens" at bounding box center [778, 148] width 420 height 41
type input "Adjustable Anti-Glare Screen Hood for Flat Screens"
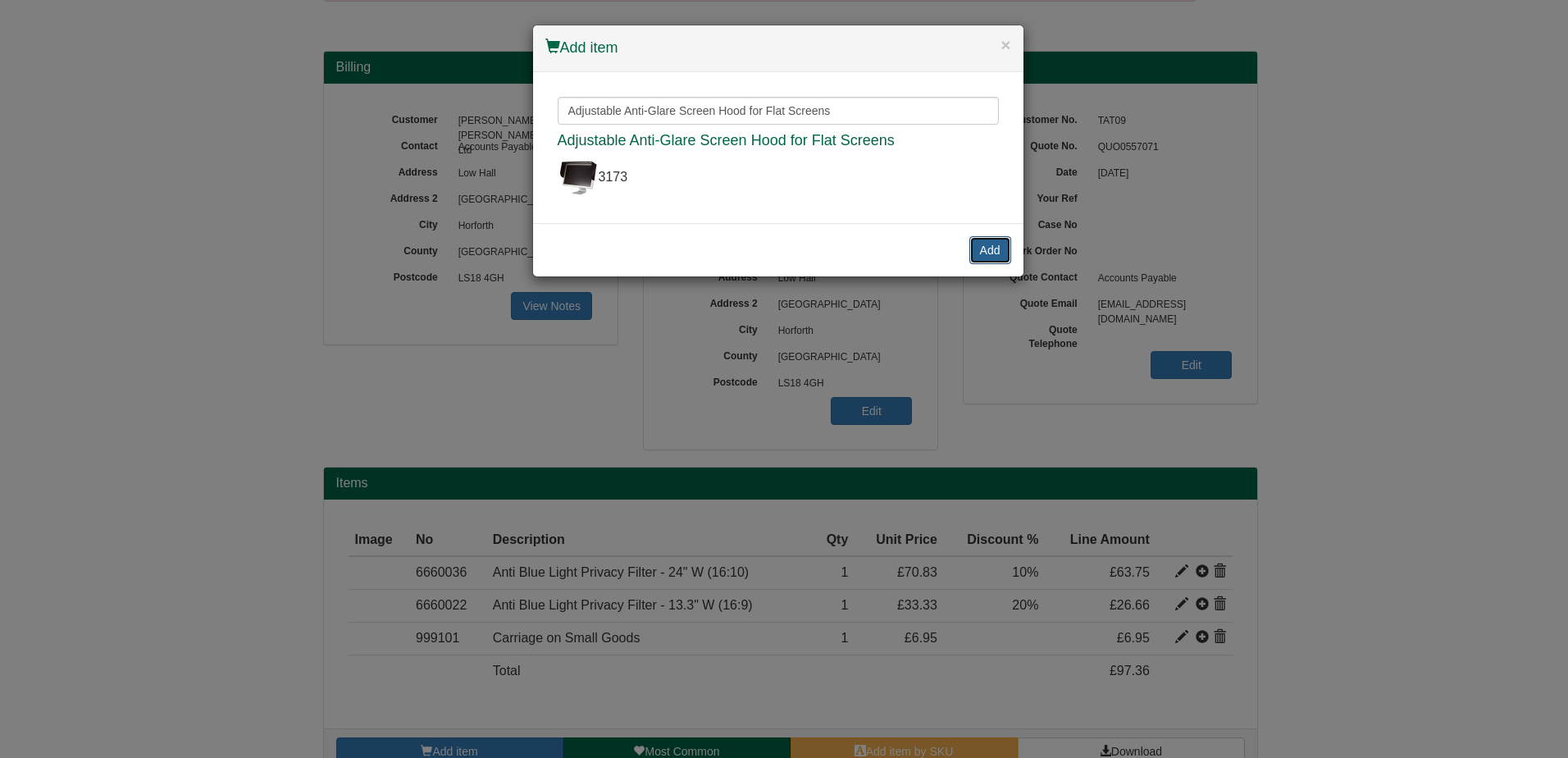
click at [986, 242] on button "Add" at bounding box center [990, 250] width 42 height 28
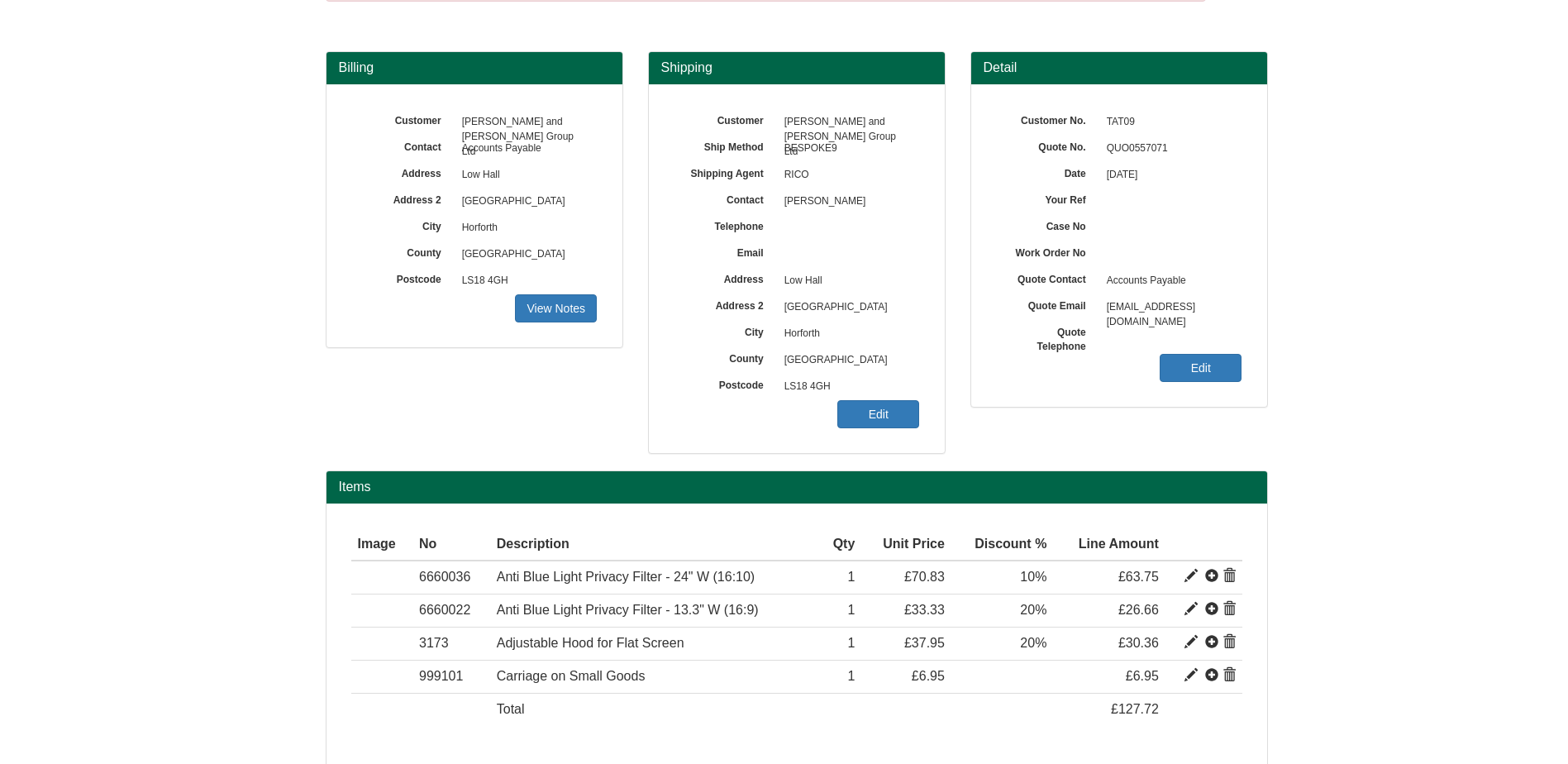
scroll to position [174, 0]
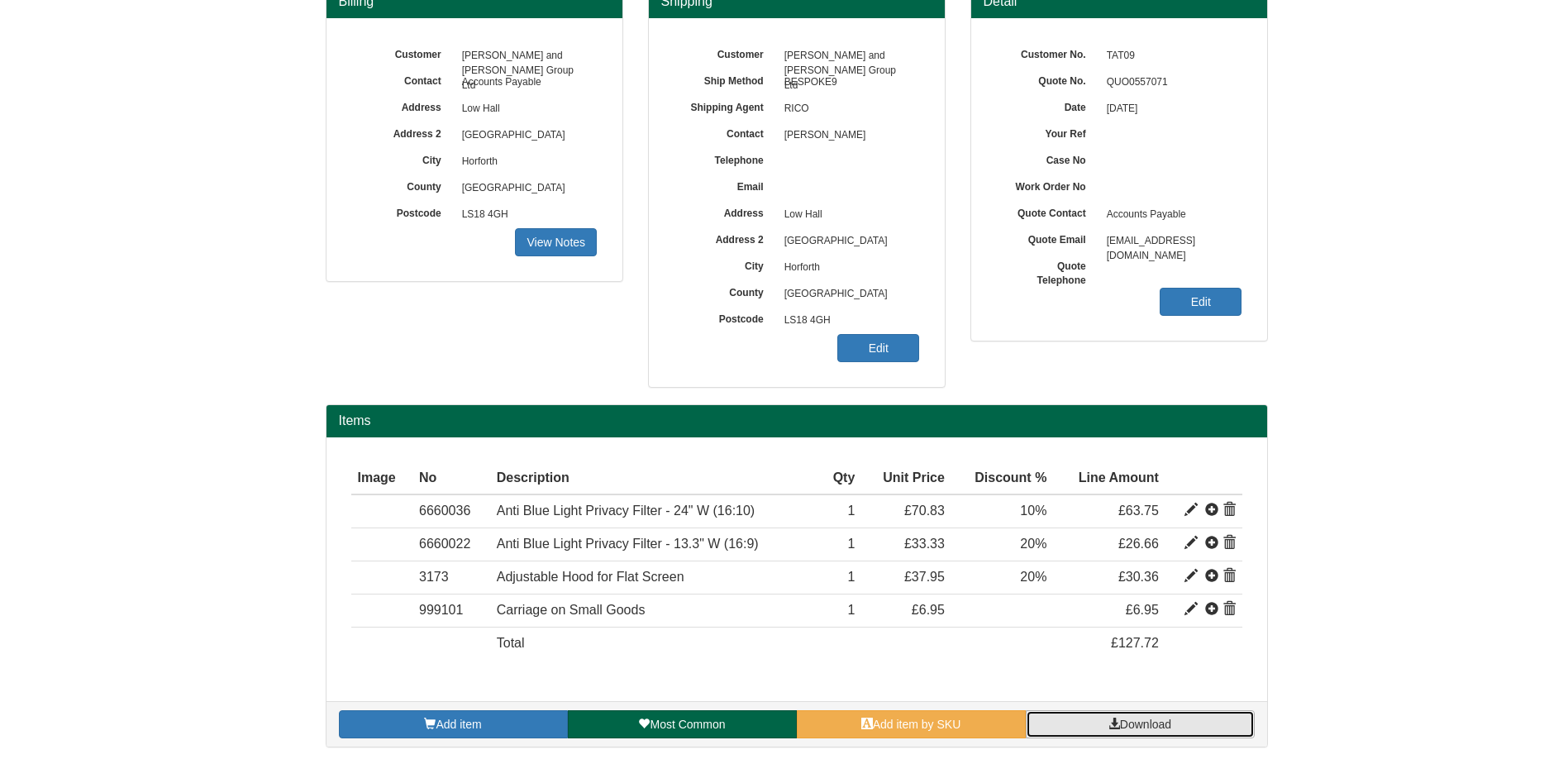
click at [1117, 728] on span at bounding box center [1115, 723] width 12 height 12
